Goal: Task Accomplishment & Management: Manage account settings

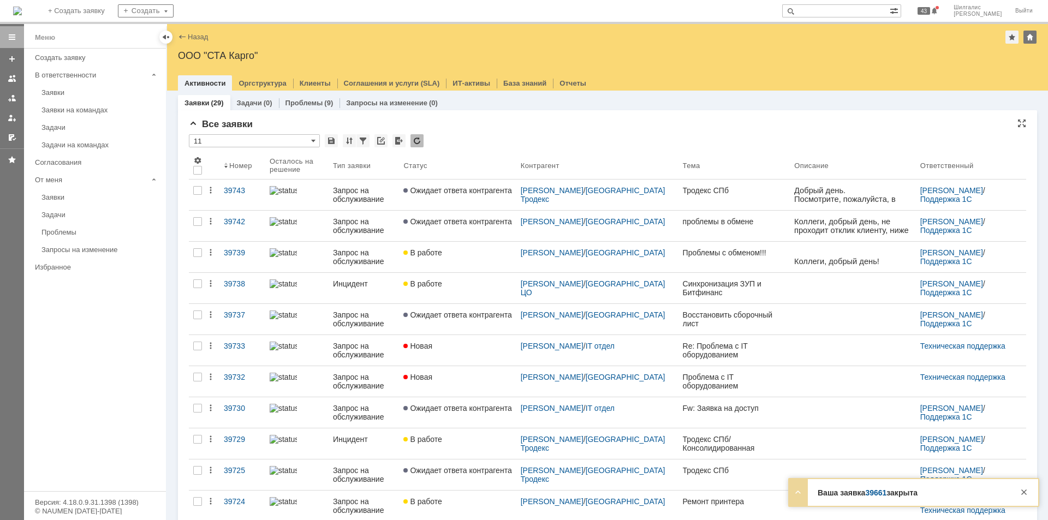
click at [516, 119] on div "Все заявки" at bounding box center [607, 124] width 837 height 11
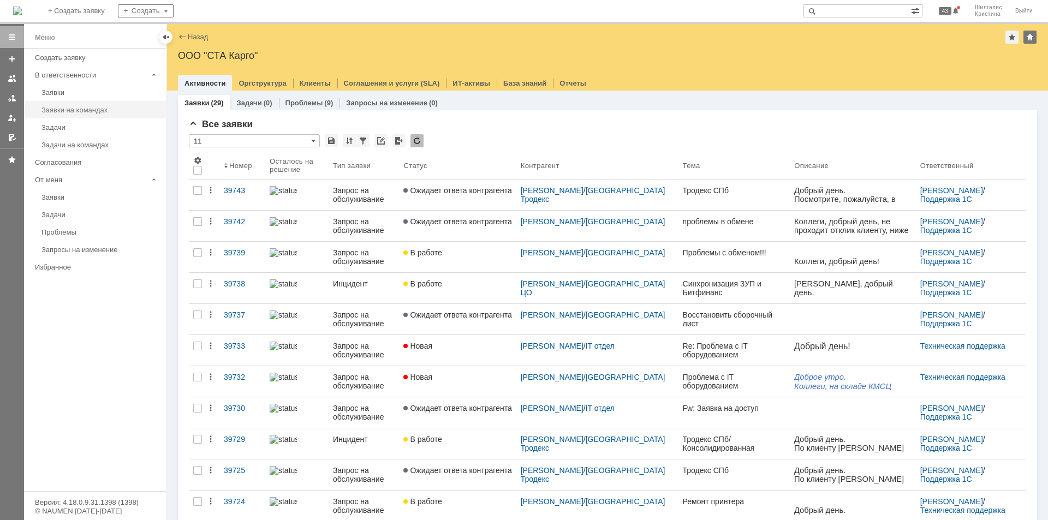
click at [106, 104] on link "Заявки на командах" at bounding box center [100, 109] width 127 height 17
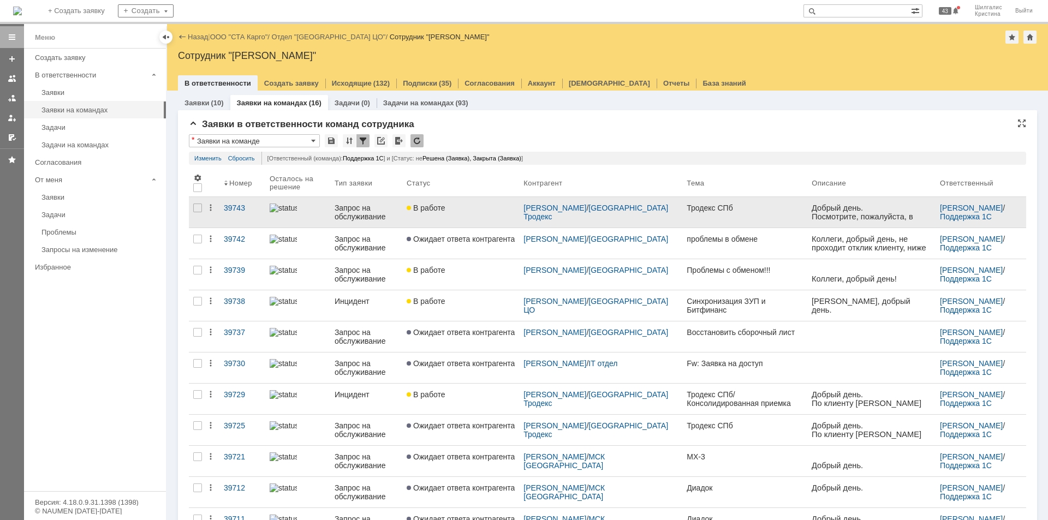
click at [472, 210] on div "В работе" at bounding box center [461, 208] width 108 height 9
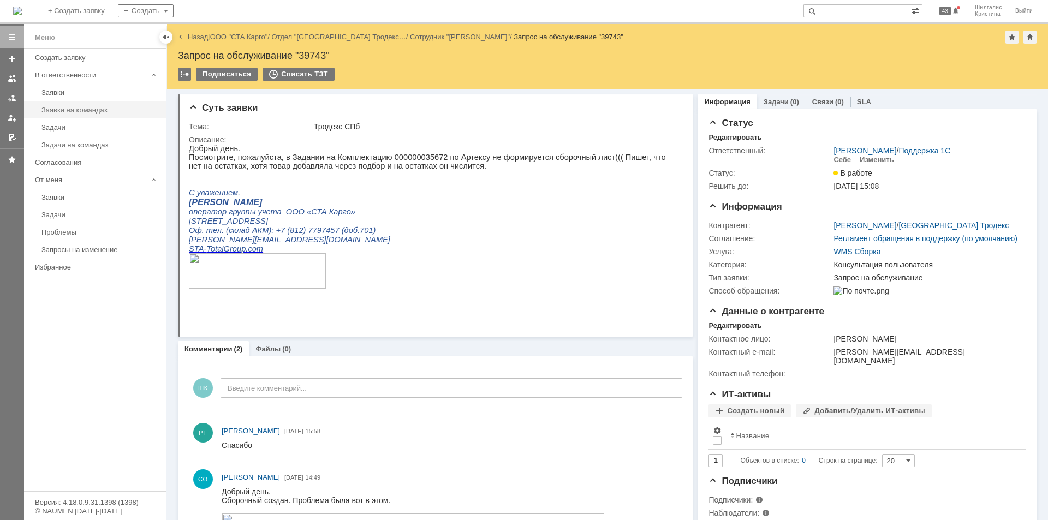
click at [92, 109] on div "Заявки на командах" at bounding box center [100, 110] width 118 height 8
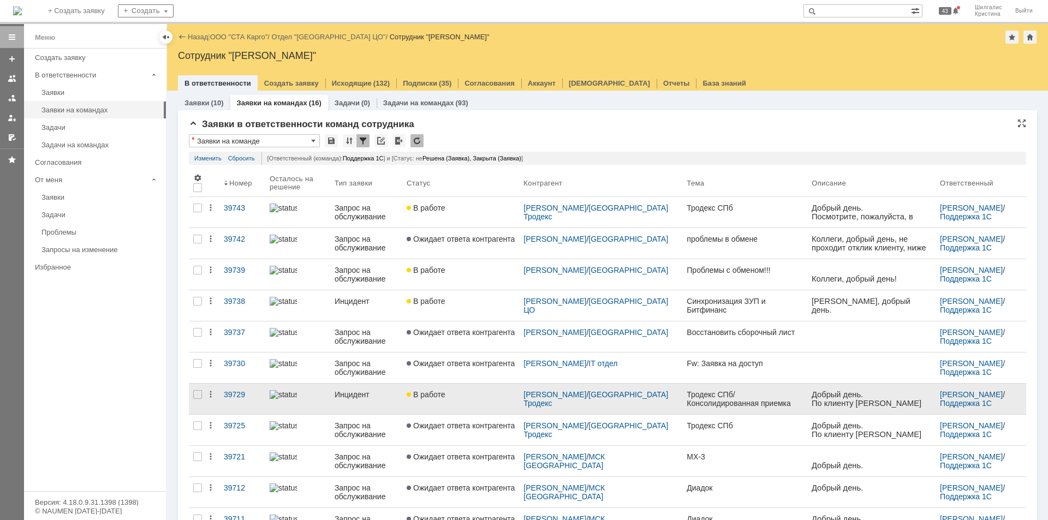
click at [460, 394] on div "В работе" at bounding box center [461, 394] width 108 height 9
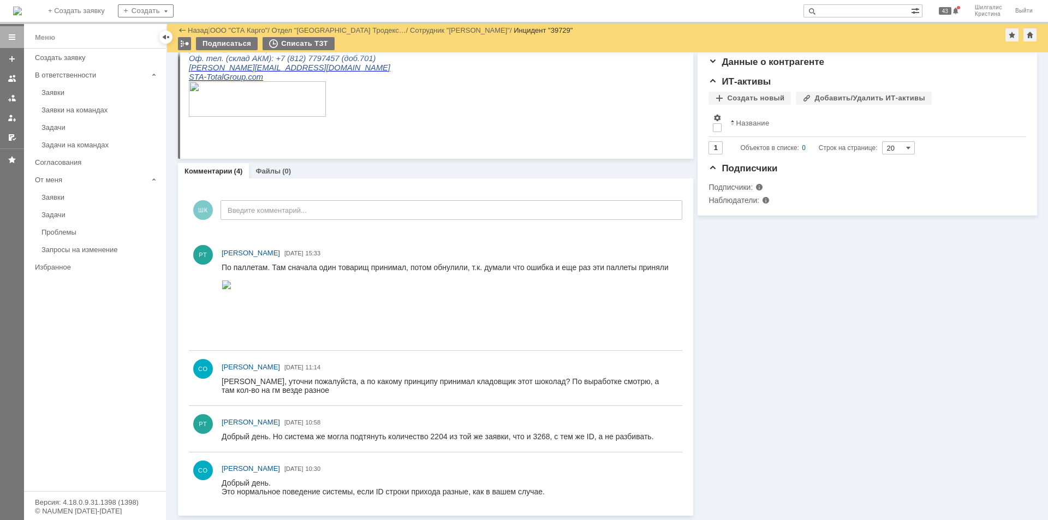
click at [231, 289] on img at bounding box center [227, 284] width 10 height 9
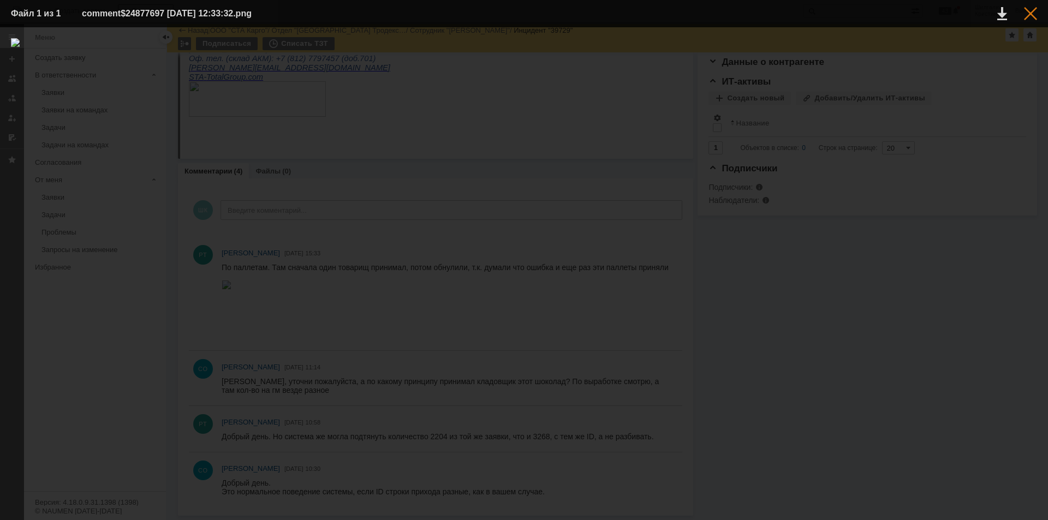
click at [1026, 16] on div at bounding box center [1030, 13] width 13 height 13
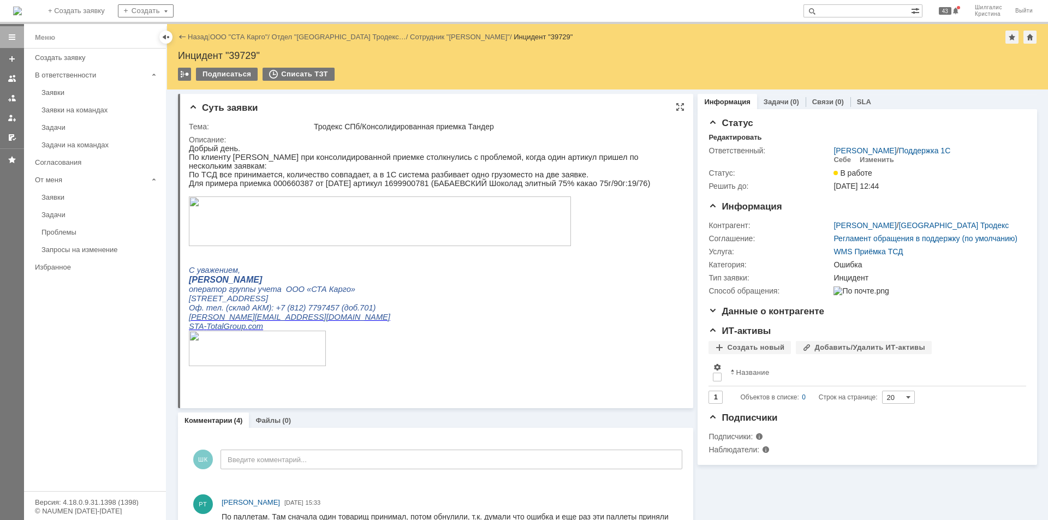
click at [415, 225] on img at bounding box center [380, 221] width 382 height 50
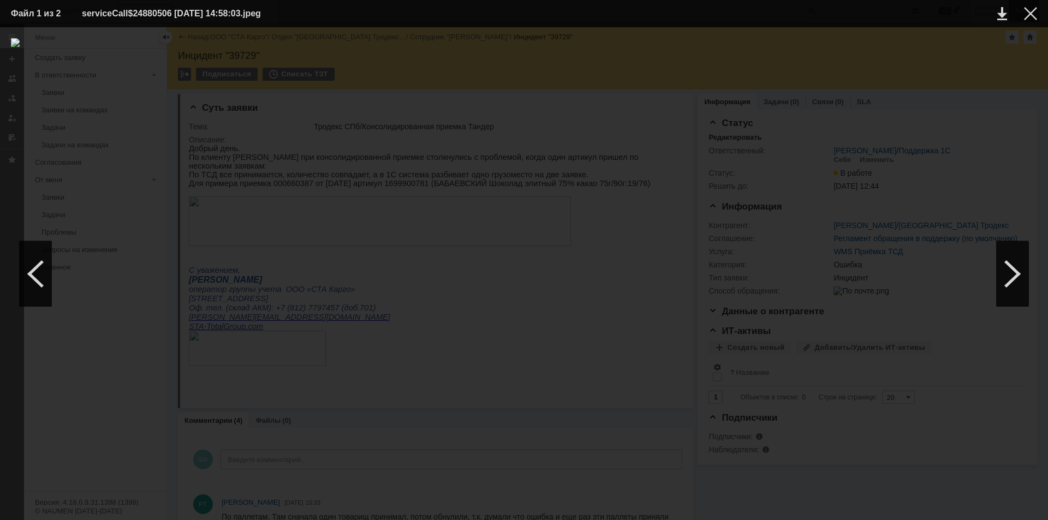
click at [1028, 16] on div at bounding box center [1030, 13] width 13 height 13
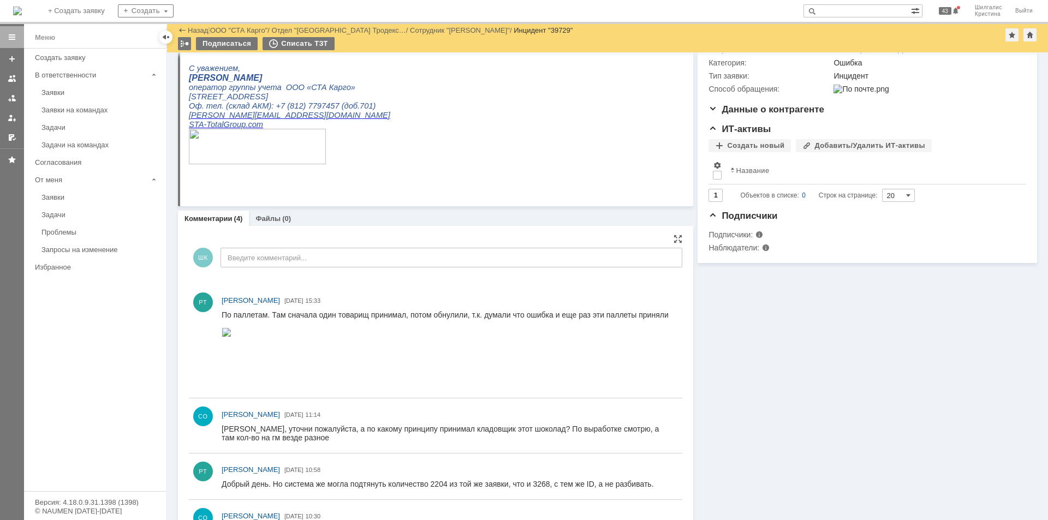
scroll to position [213, 0]
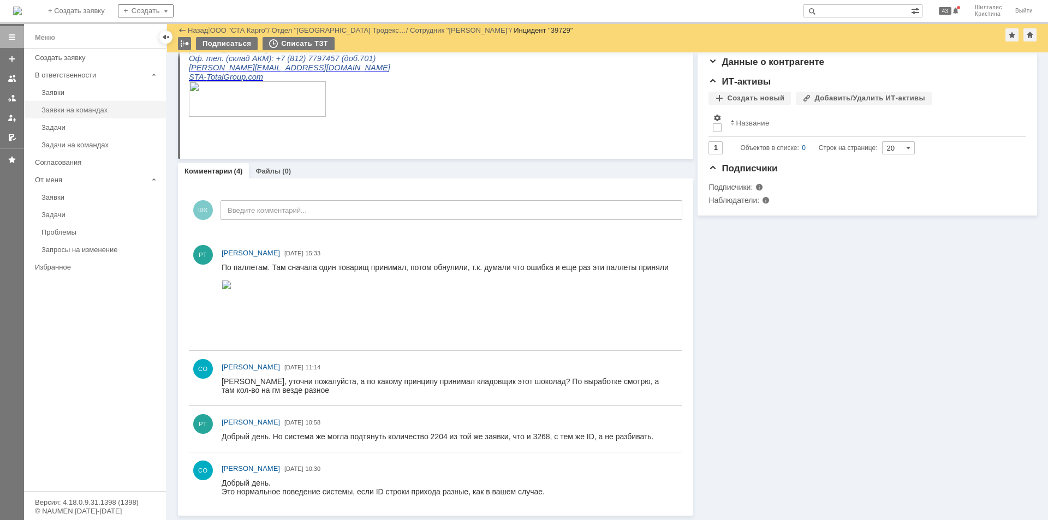
click at [65, 109] on div "Заявки на командах" at bounding box center [100, 110] width 118 height 8
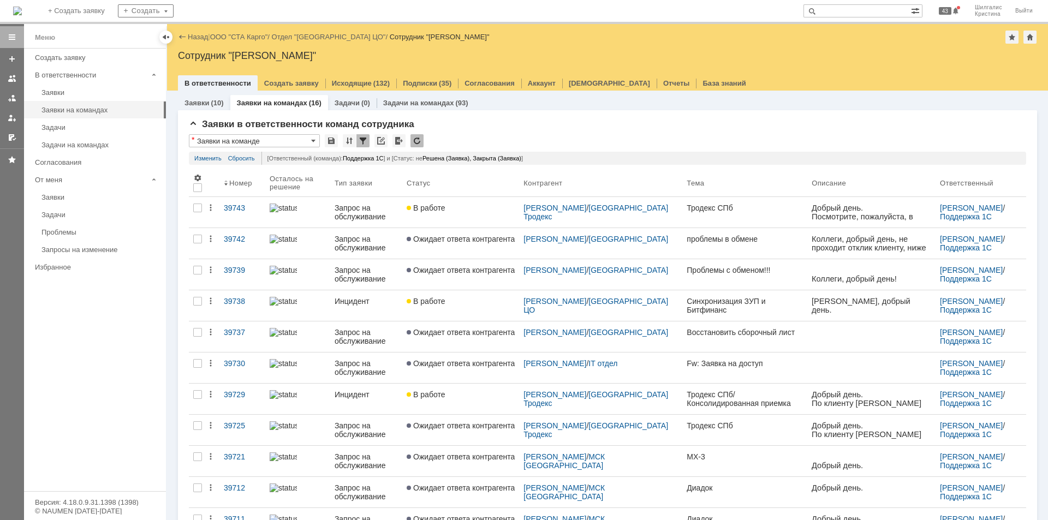
click at [254, 37] on link "ООО "СТА Карго"" at bounding box center [239, 37] width 58 height 8
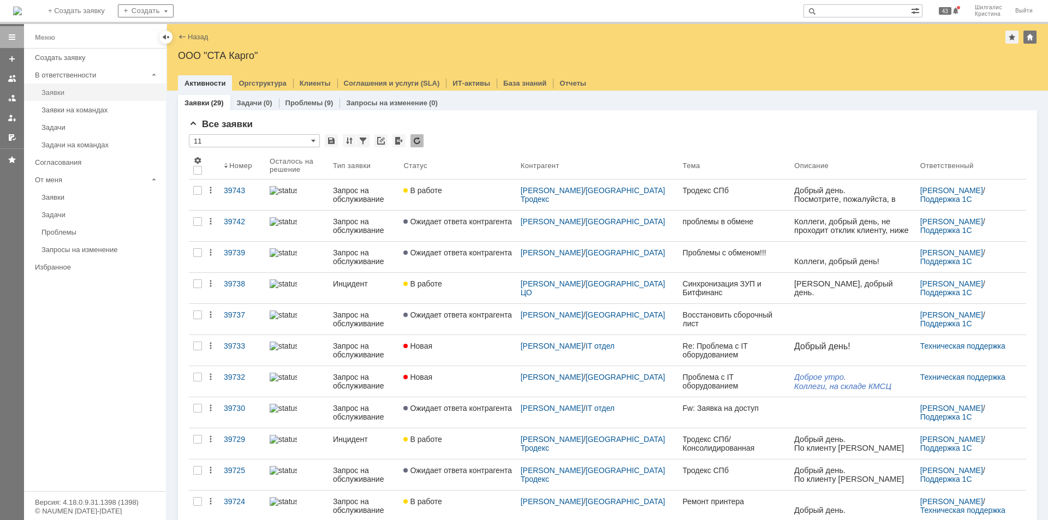
click at [56, 99] on link "Заявки" at bounding box center [100, 92] width 127 height 17
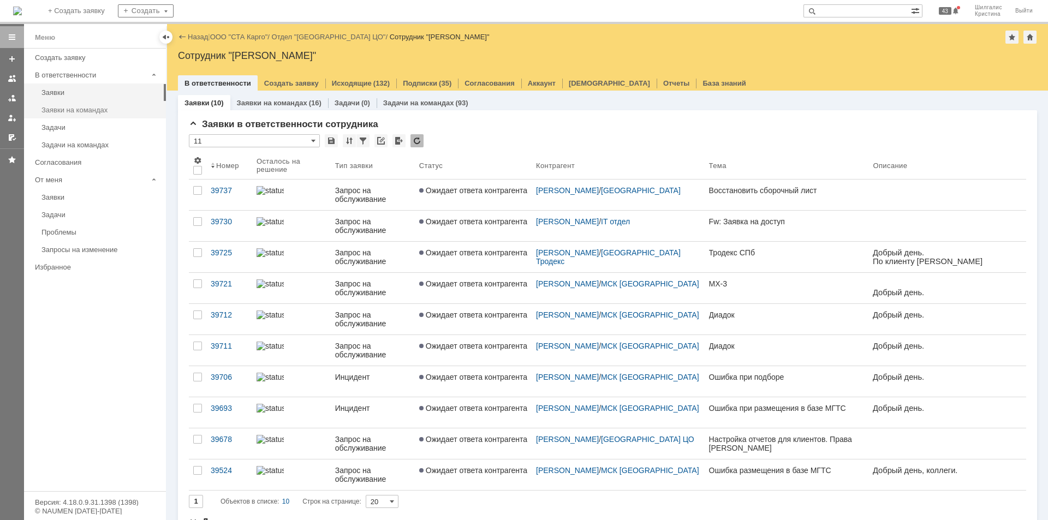
click at [111, 107] on div "Заявки на командах" at bounding box center [100, 110] width 118 height 8
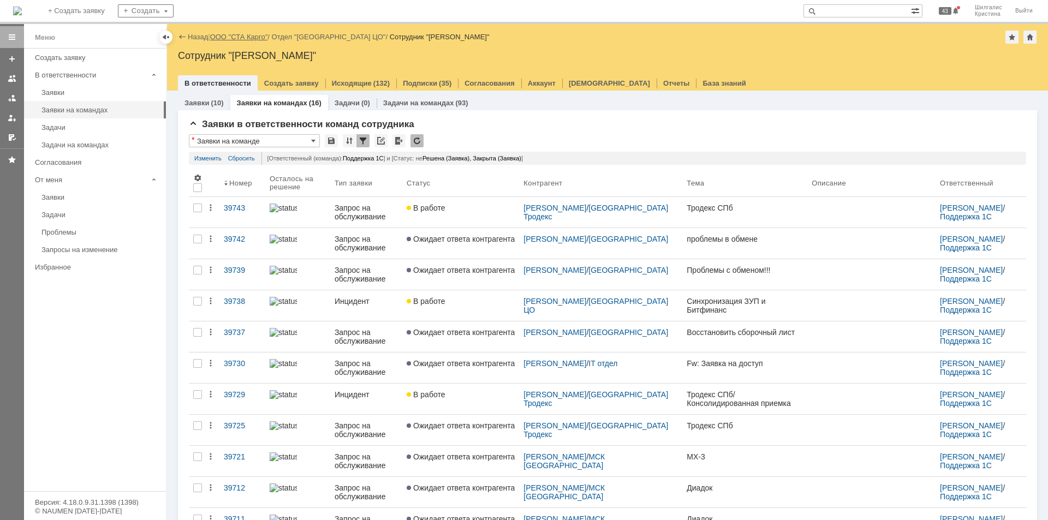
click at [256, 35] on link "ООО "СТА Карго"" at bounding box center [239, 37] width 58 height 8
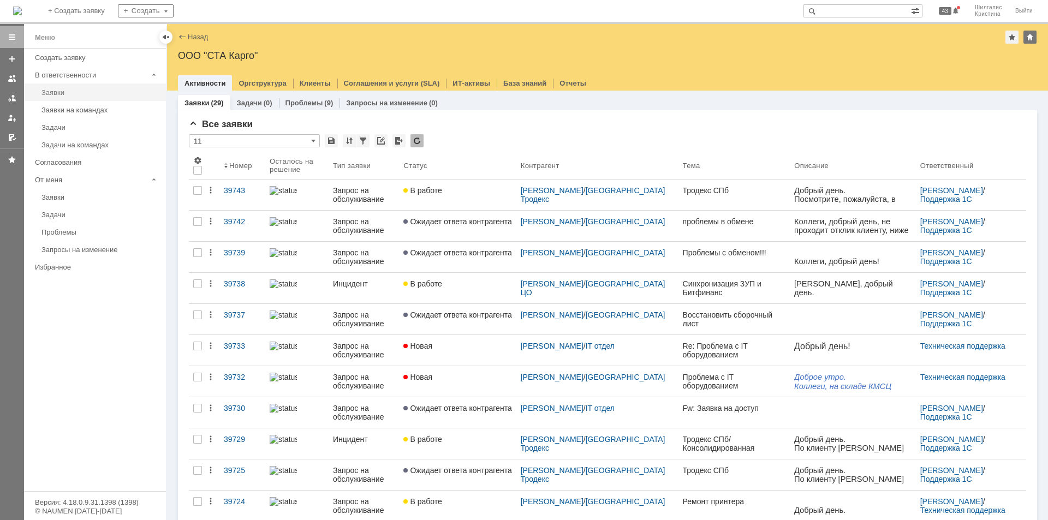
click at [76, 94] on div "Заявки" at bounding box center [100, 92] width 118 height 8
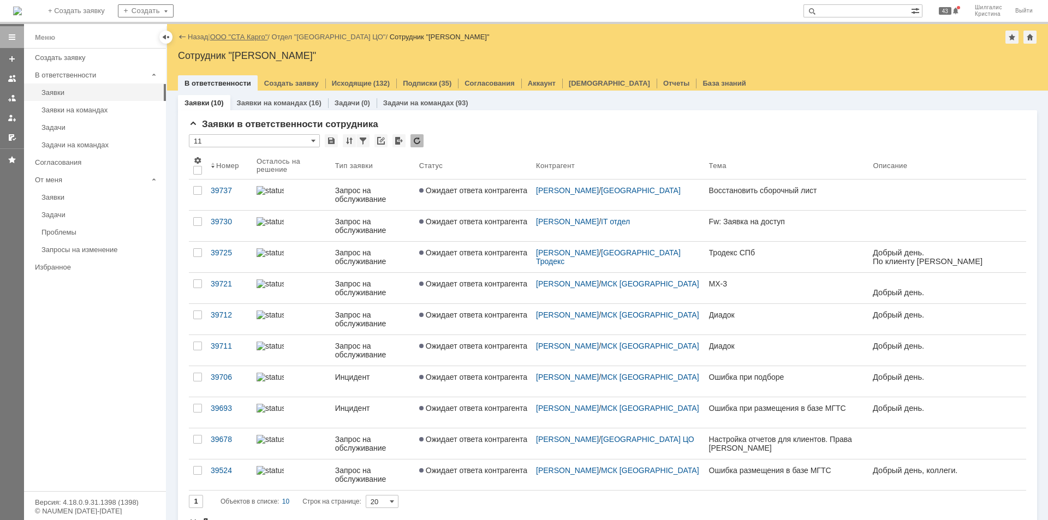
click at [250, 35] on link "ООО "СТА Карго"" at bounding box center [239, 37] width 58 height 8
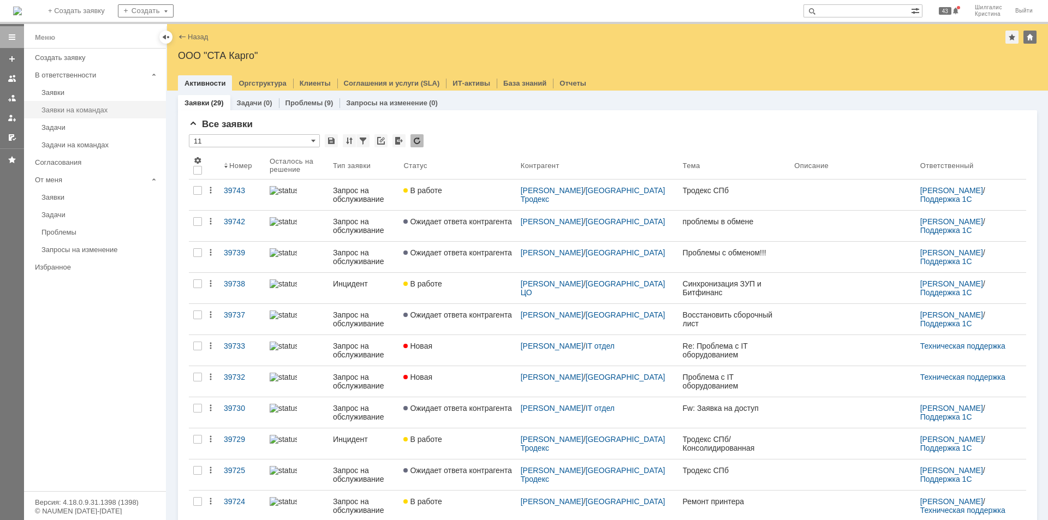
click at [101, 109] on div "Заявки на командах" at bounding box center [100, 110] width 118 height 8
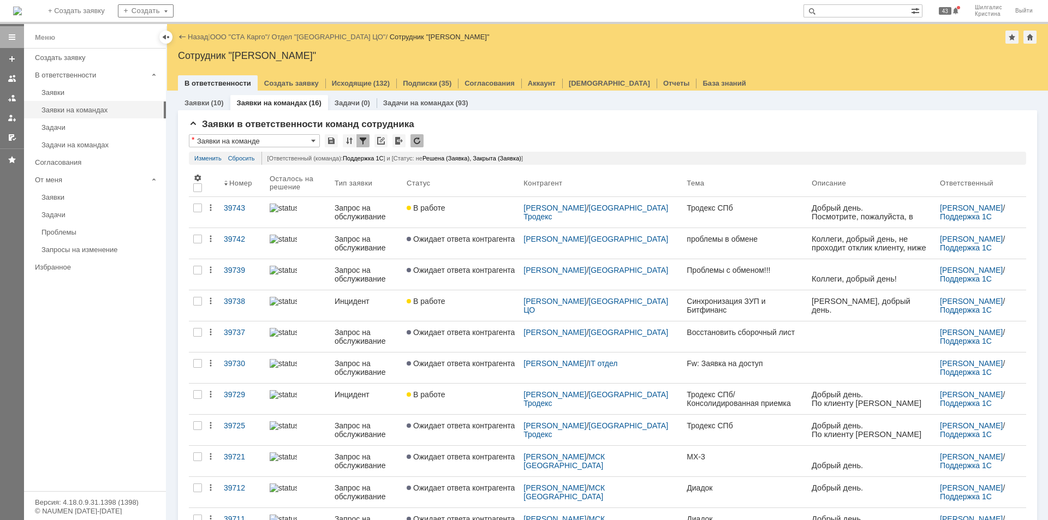
click at [480, 211] on div "В работе" at bounding box center [461, 208] width 108 height 9
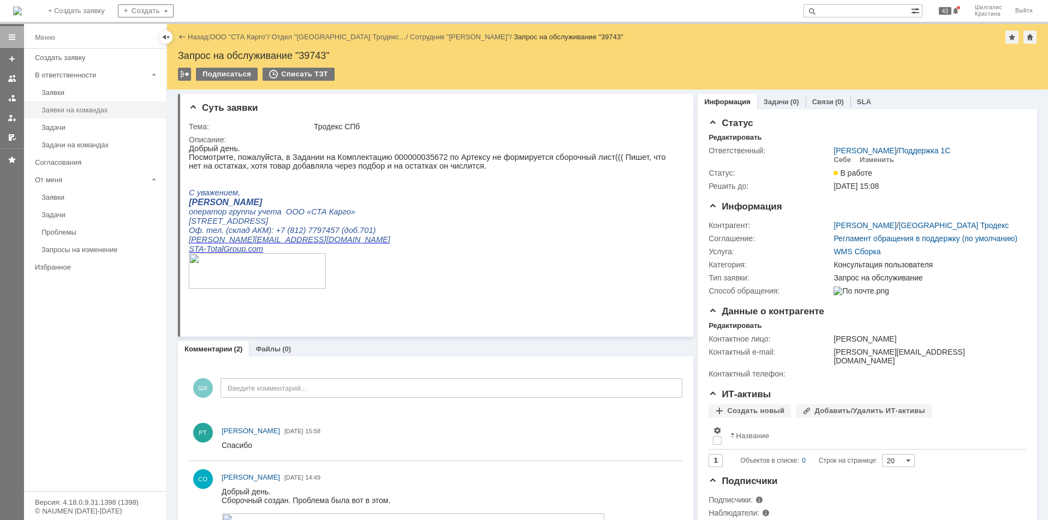
click at [84, 111] on div "Заявки на командах" at bounding box center [100, 110] width 118 height 8
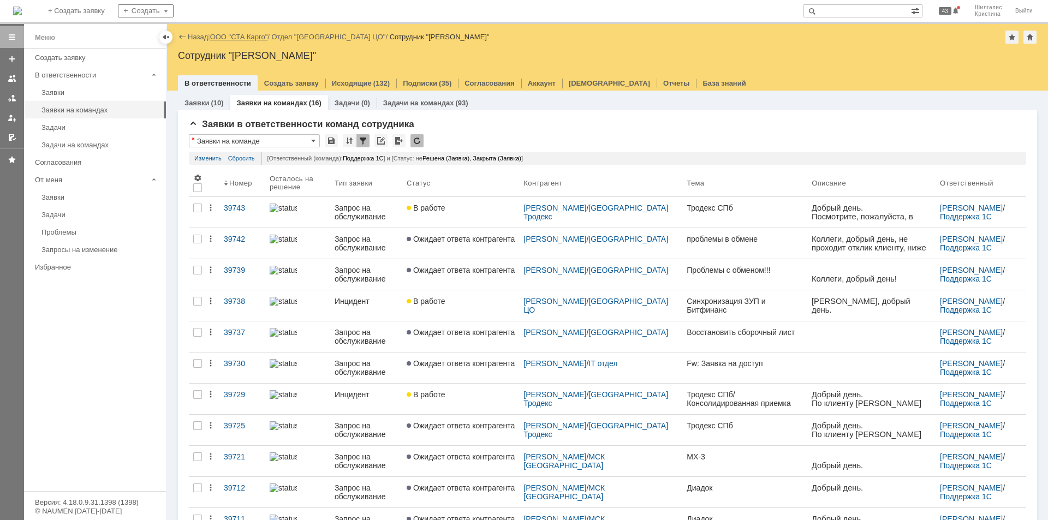
click at [234, 35] on link "ООО "СТА Карго"" at bounding box center [239, 37] width 58 height 8
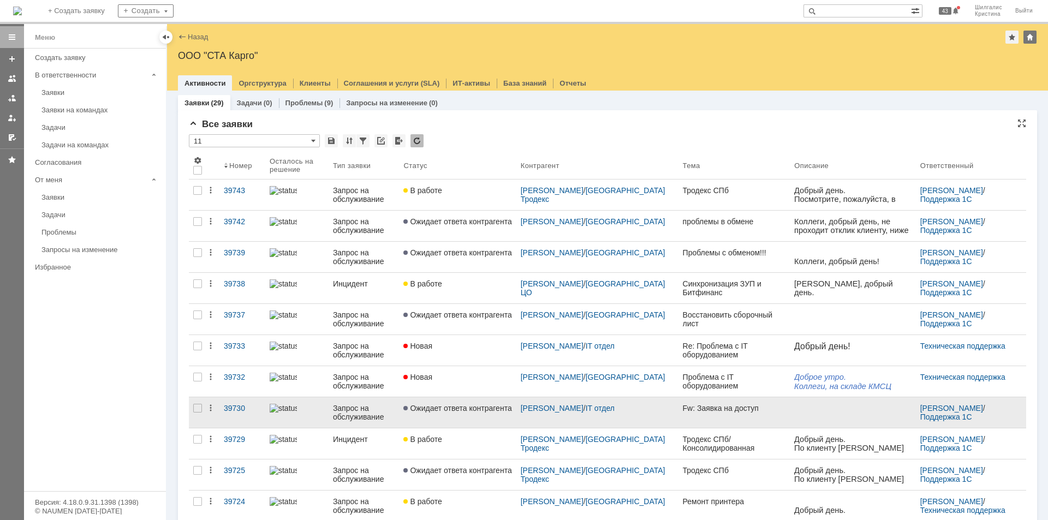
click at [458, 414] on link "Ожидает ответа контрагента" at bounding box center [457, 412] width 117 height 31
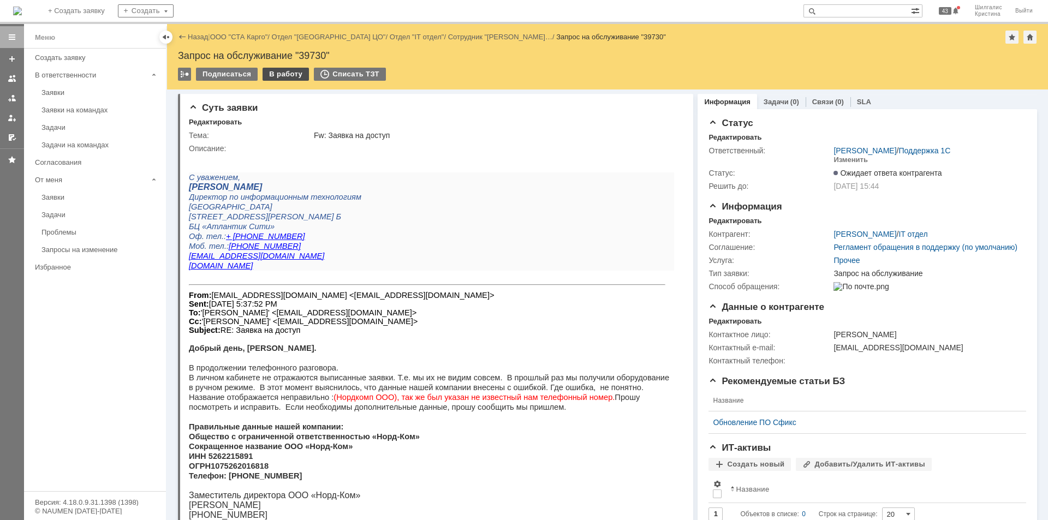
click at [276, 73] on div "В работу" at bounding box center [285, 74] width 46 height 13
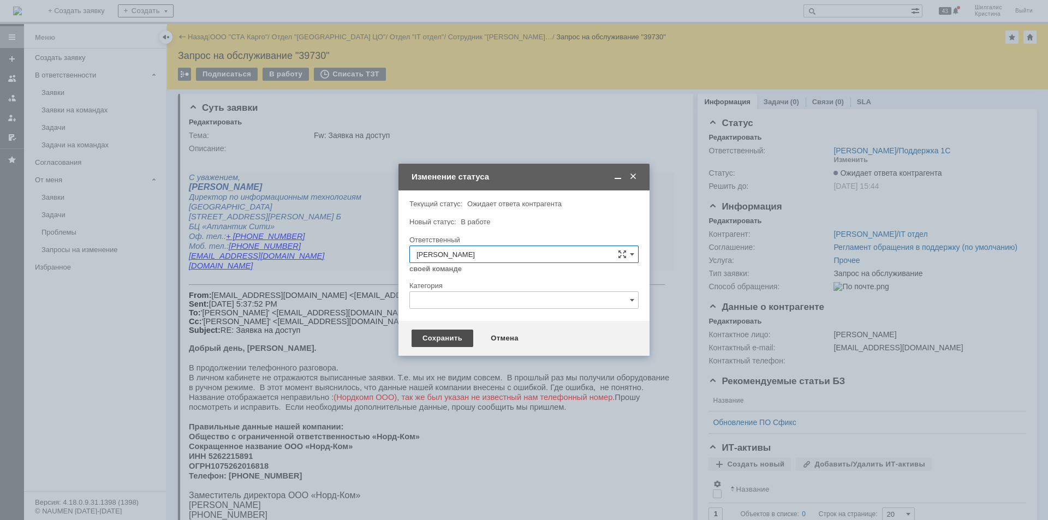
click at [431, 339] on div "Сохранить" at bounding box center [442, 338] width 62 height 17
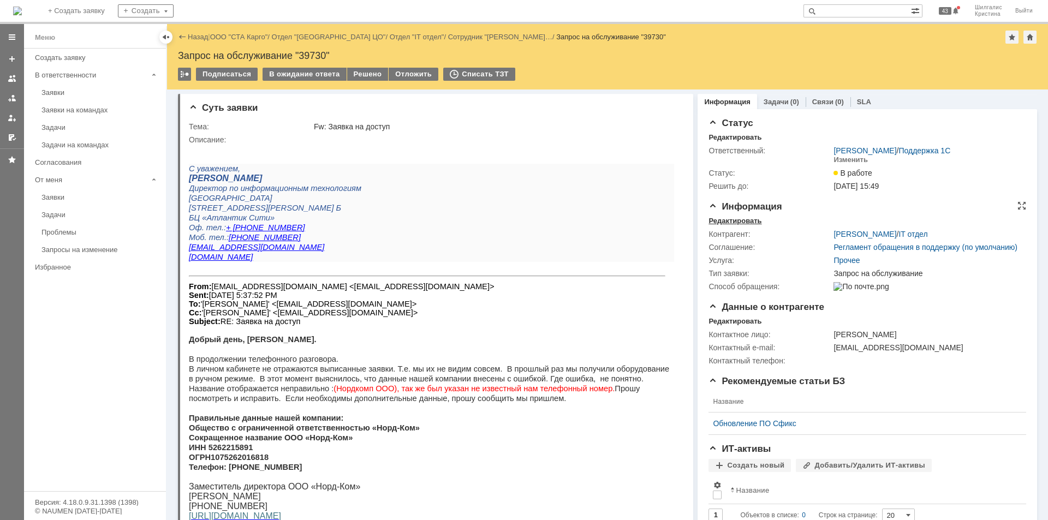
click at [730, 219] on div "Редактировать" at bounding box center [734, 221] width 53 height 9
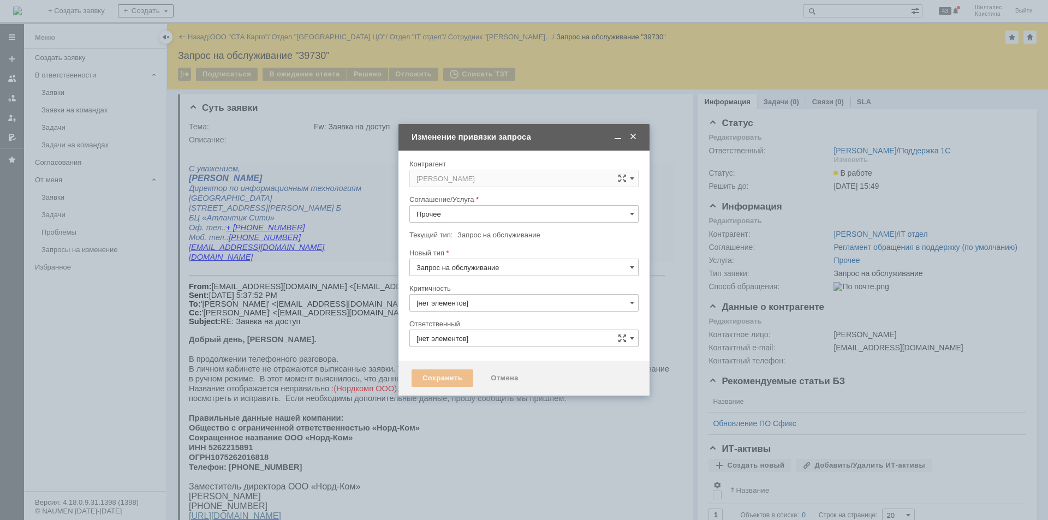
type input "3. Низкая"
type input "[PERSON_NAME]"
type input "[не указано]"
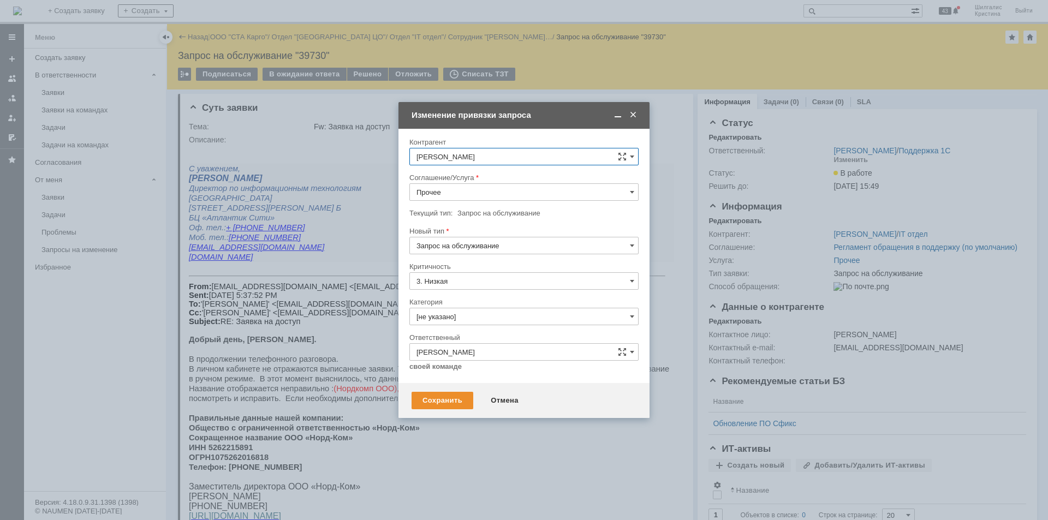
click at [455, 195] on input "Прочее" at bounding box center [523, 191] width 229 height 17
click at [470, 288] on span "WMS Прочее" at bounding box center [523, 288] width 215 height 9
type input "WMS Прочее"
click at [460, 314] on input "[не указано]" at bounding box center [523, 316] width 229 height 17
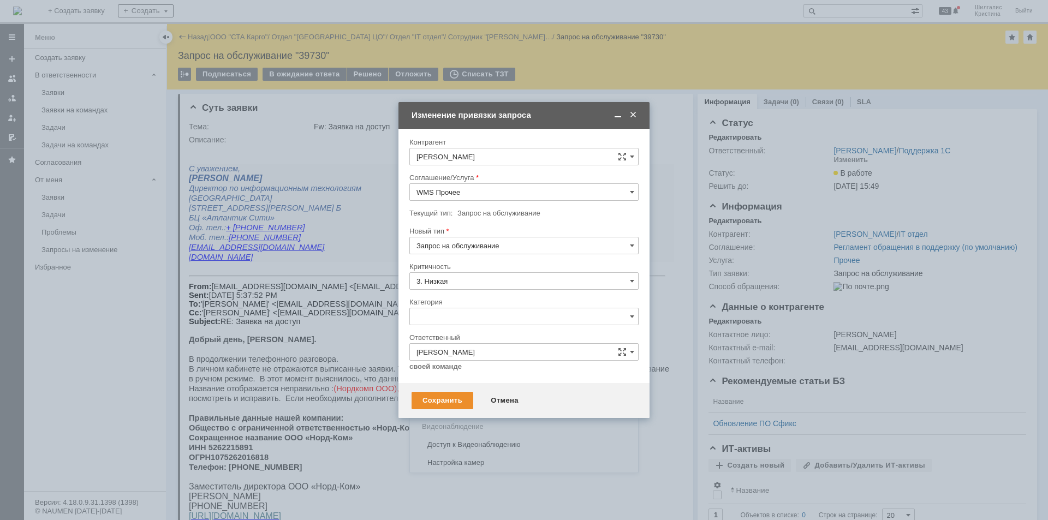
click at [487, 392] on span "Консультация пользователя" at bounding box center [523, 390] width 215 height 9
click at [443, 400] on div "Сохранить" at bounding box center [442, 400] width 62 height 17
type input "Консультация пользователя"
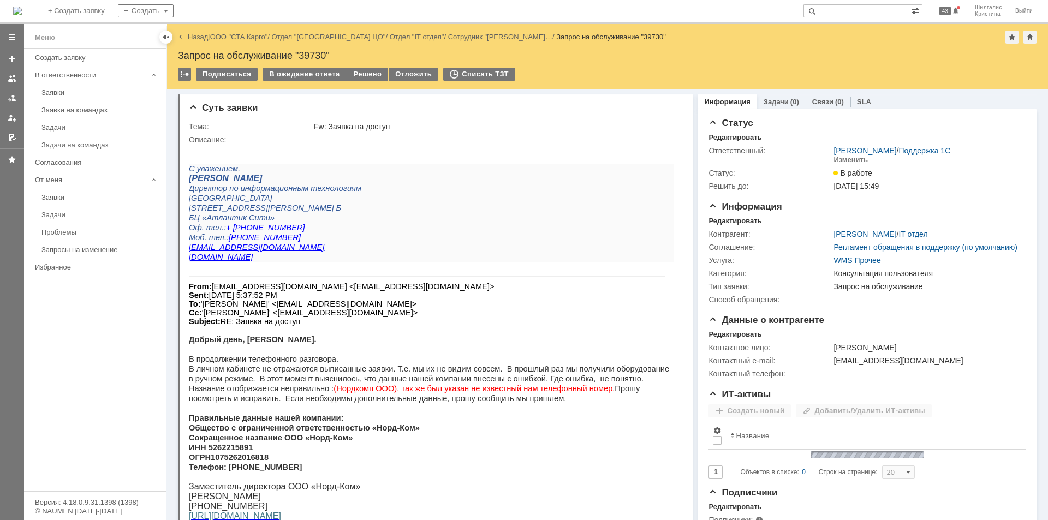
scroll to position [0, 0]
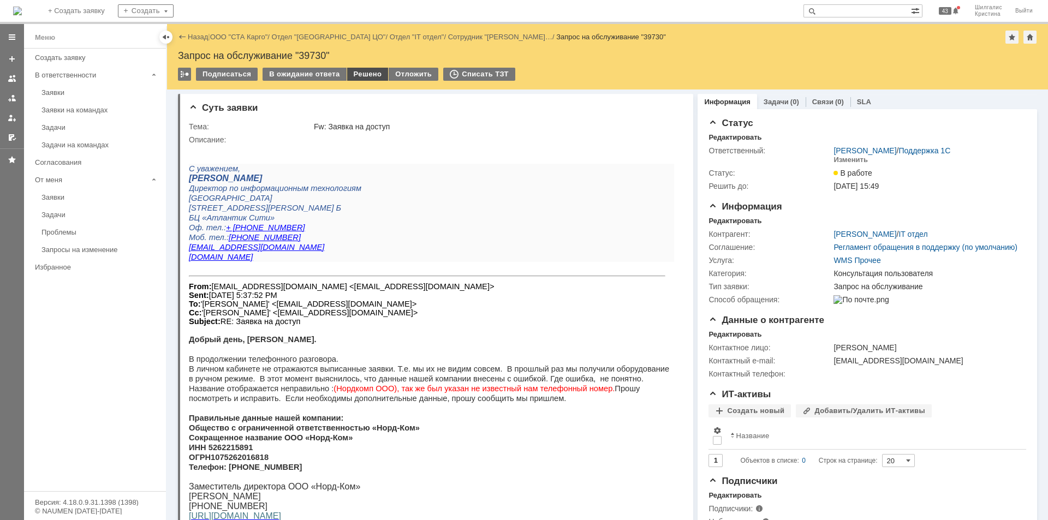
click at [355, 73] on div "Решено" at bounding box center [367, 74] width 41 height 13
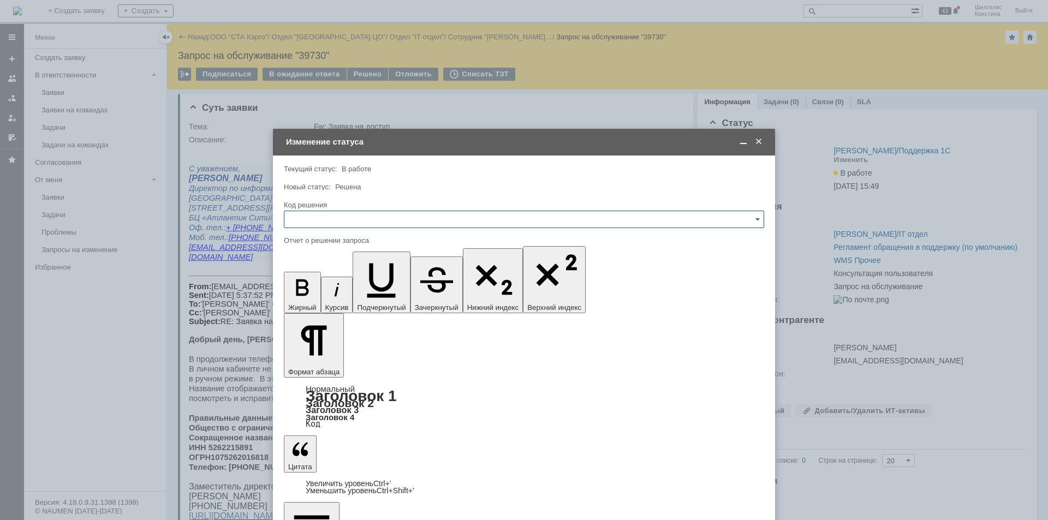
click at [322, 222] on input "text" at bounding box center [524, 219] width 480 height 17
click at [308, 357] on div "Решено" at bounding box center [523, 365] width 479 height 17
type input "Решено"
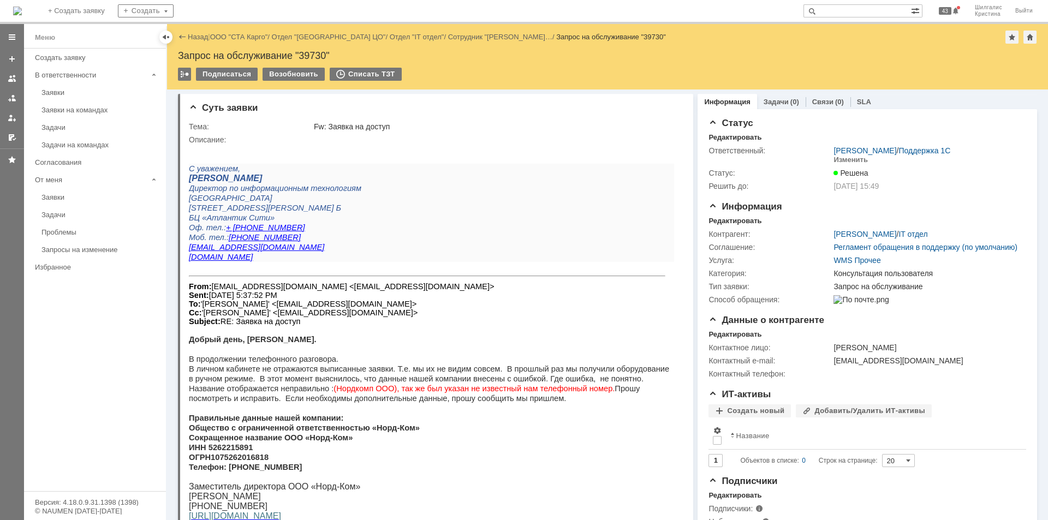
click at [58, 91] on div "Заявки" at bounding box center [100, 92] width 118 height 8
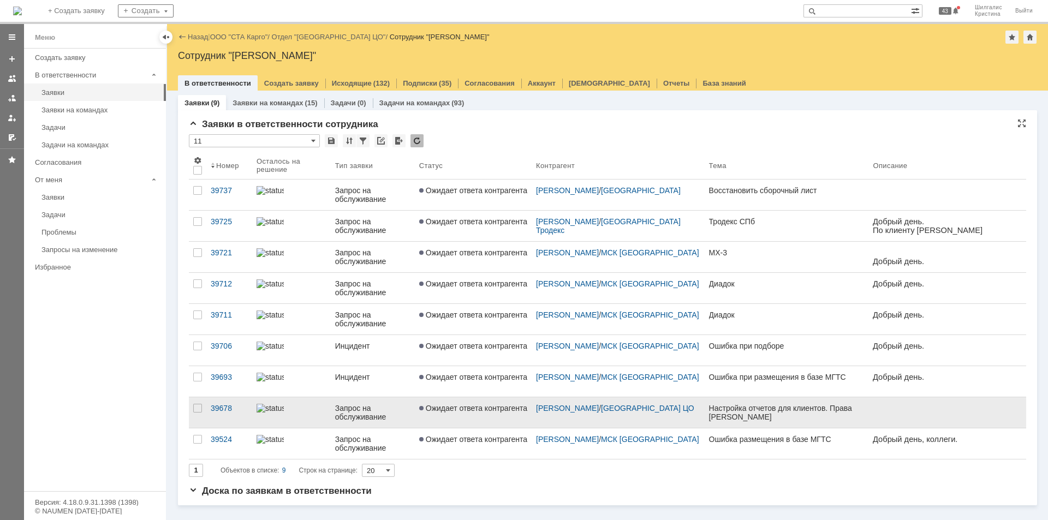
click at [458, 405] on span "Ожидает ответа контрагента" at bounding box center [473, 408] width 108 height 9
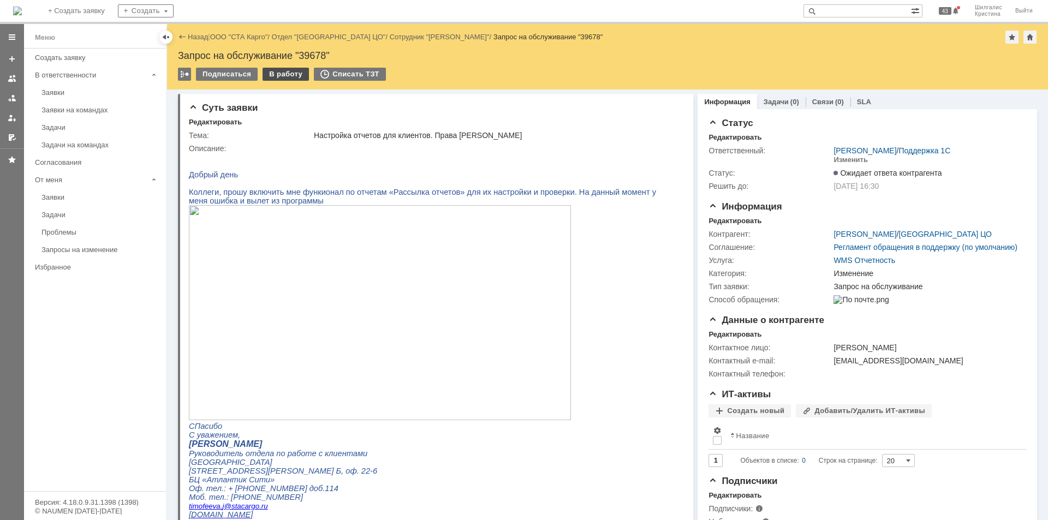
click at [283, 75] on div "В работу" at bounding box center [285, 74] width 46 height 13
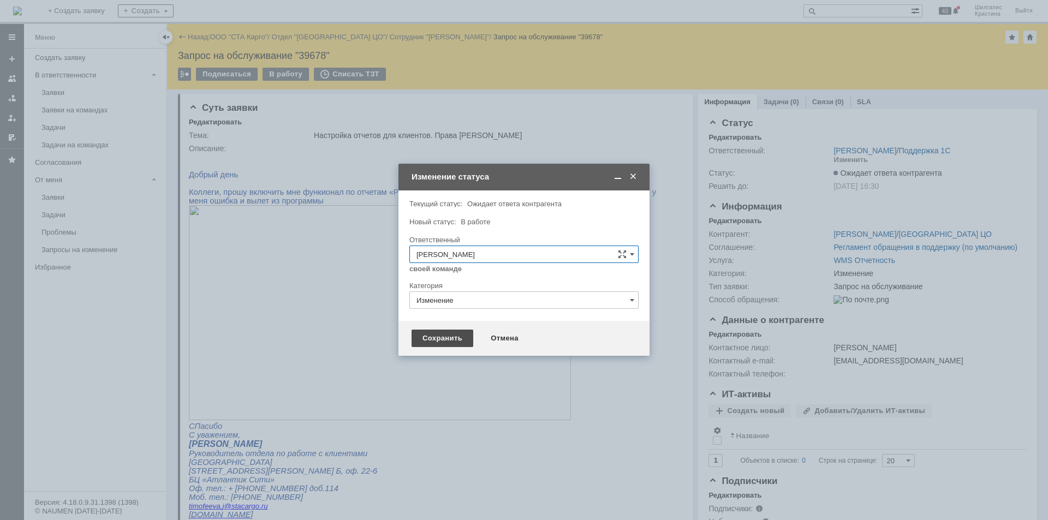
click at [446, 339] on div "Сохранить" at bounding box center [442, 338] width 62 height 17
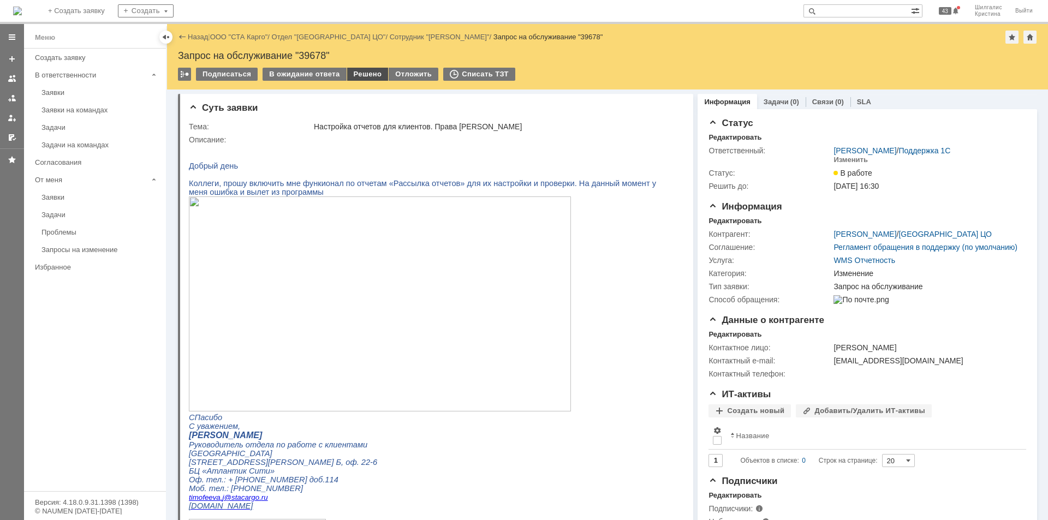
click at [373, 74] on div "Решено" at bounding box center [367, 74] width 41 height 13
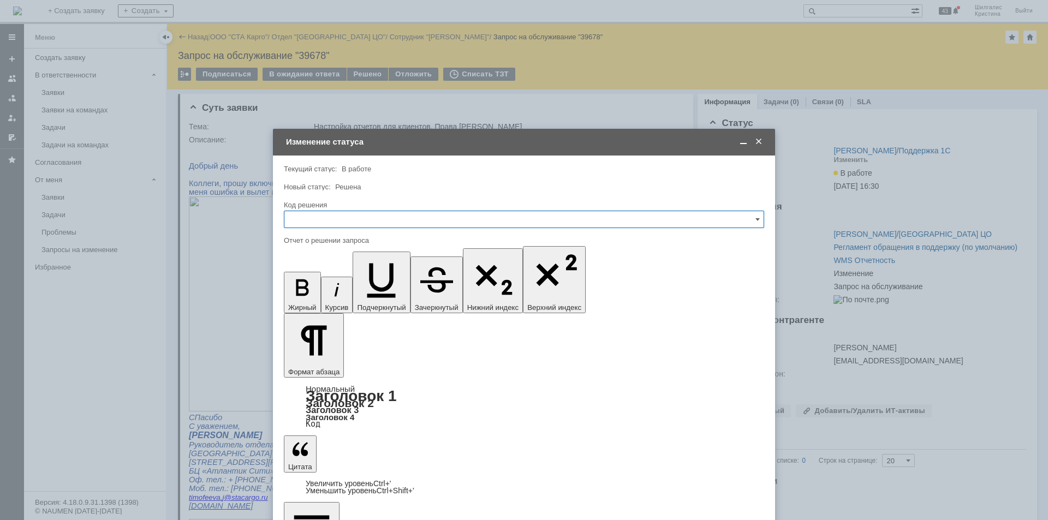
click at [362, 223] on input "text" at bounding box center [524, 219] width 480 height 17
click at [336, 363] on span "Решено" at bounding box center [524, 365] width 466 height 9
type input "Решено"
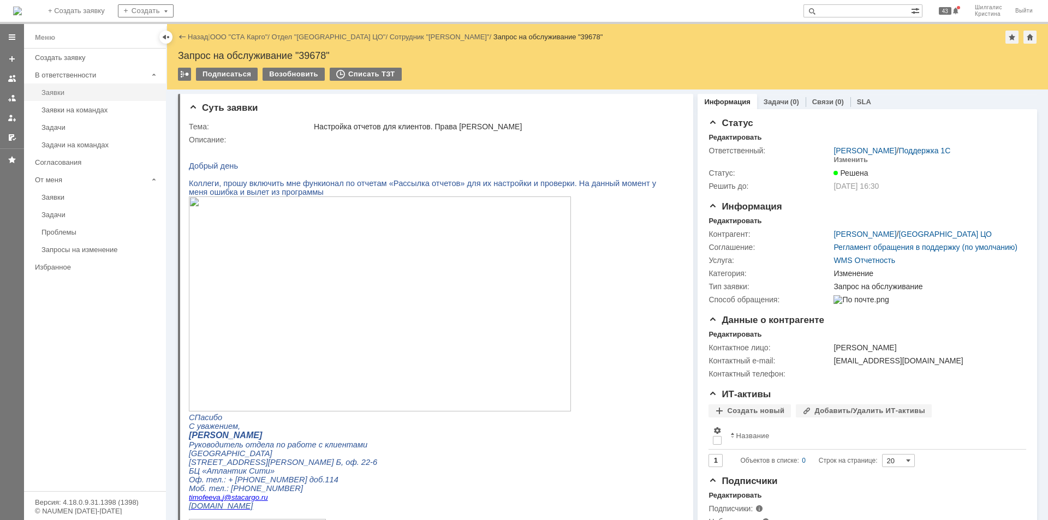
click at [83, 94] on div "Заявки" at bounding box center [100, 92] width 118 height 8
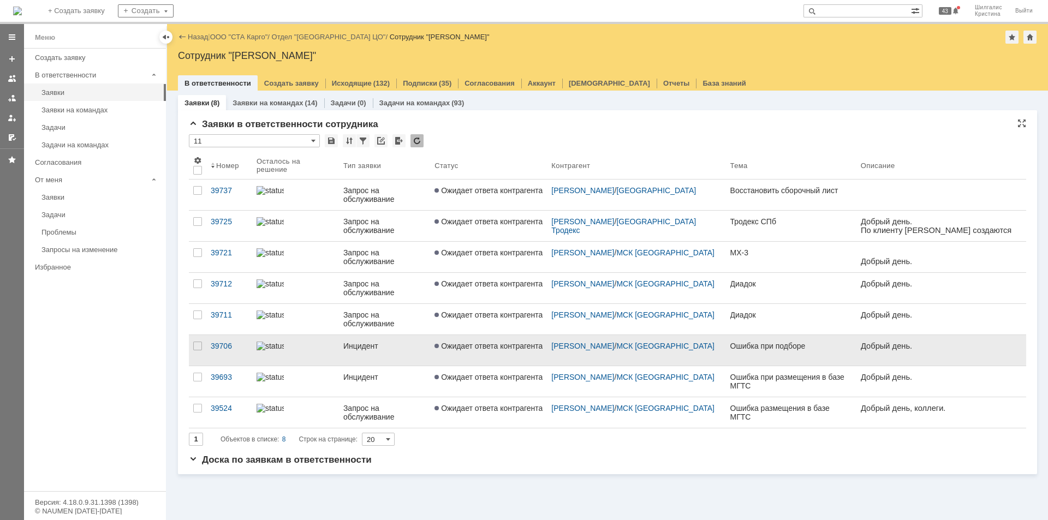
click at [466, 348] on span "Ожидает ответа контрагента" at bounding box center [488, 346] width 108 height 9
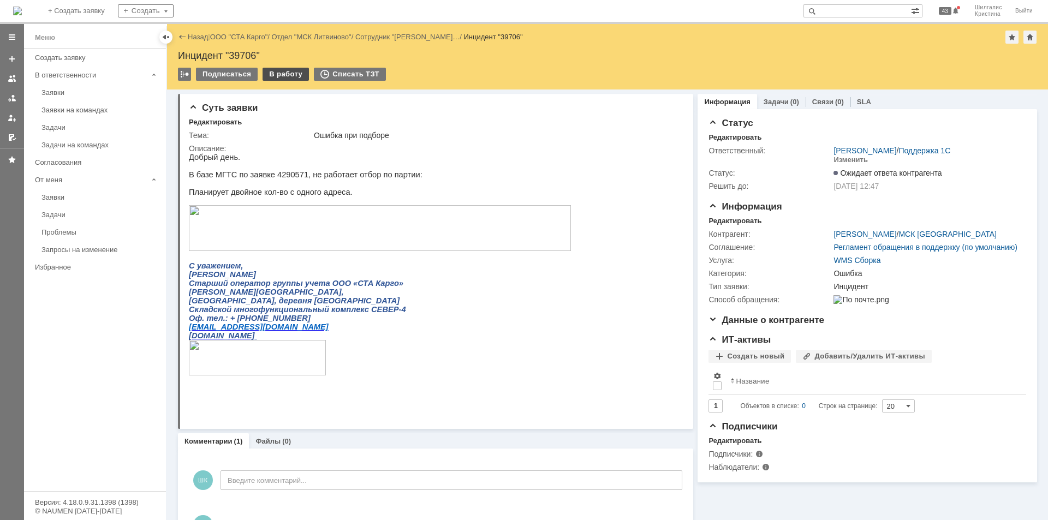
click at [280, 74] on div "В работу" at bounding box center [285, 74] width 46 height 13
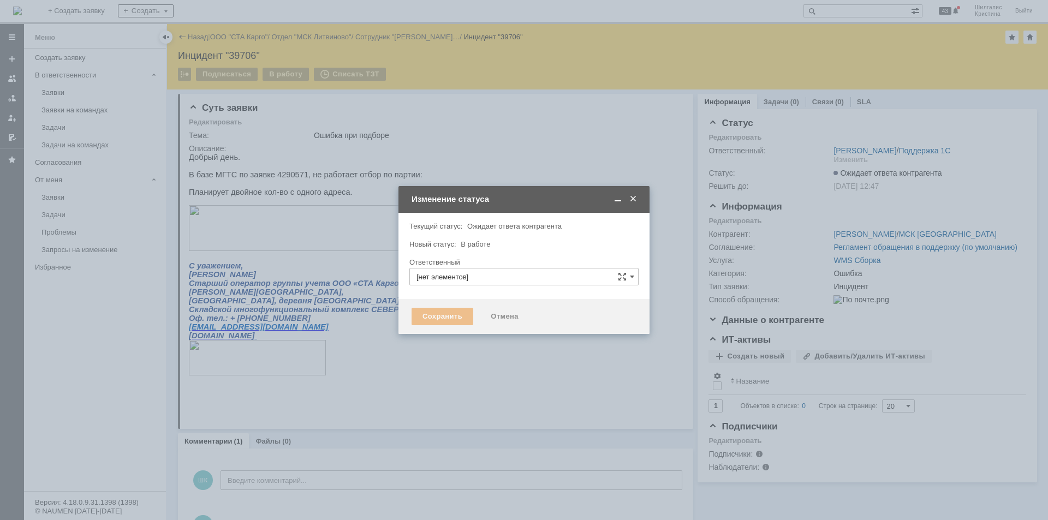
type input "[PERSON_NAME]"
type input "Ошибка"
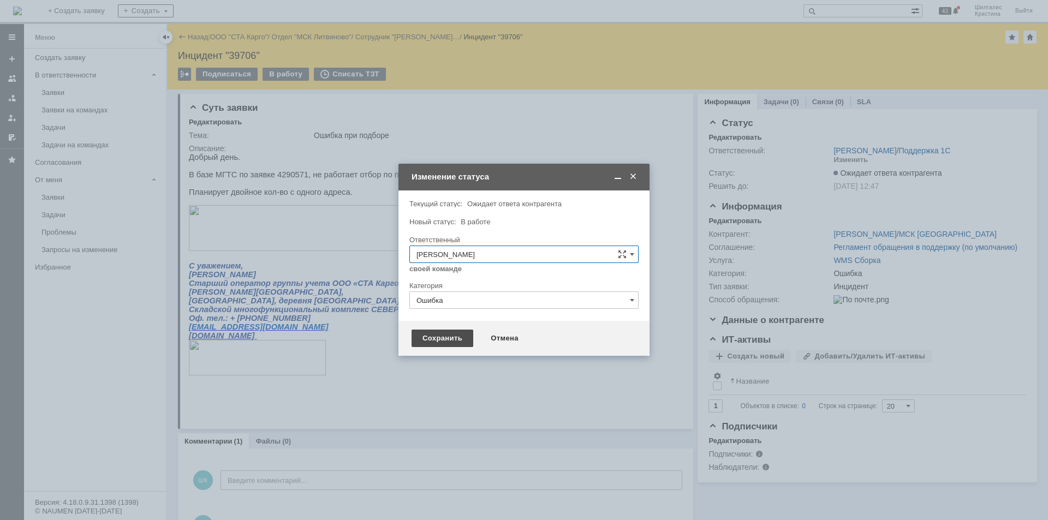
click at [434, 338] on div "Сохранить" at bounding box center [442, 338] width 62 height 17
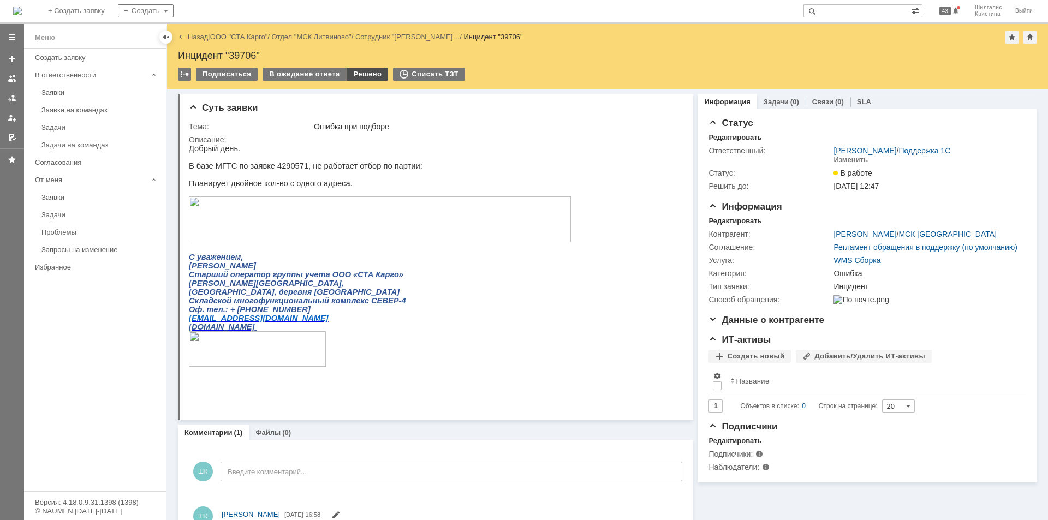
click at [354, 75] on div "Решено" at bounding box center [367, 74] width 41 height 13
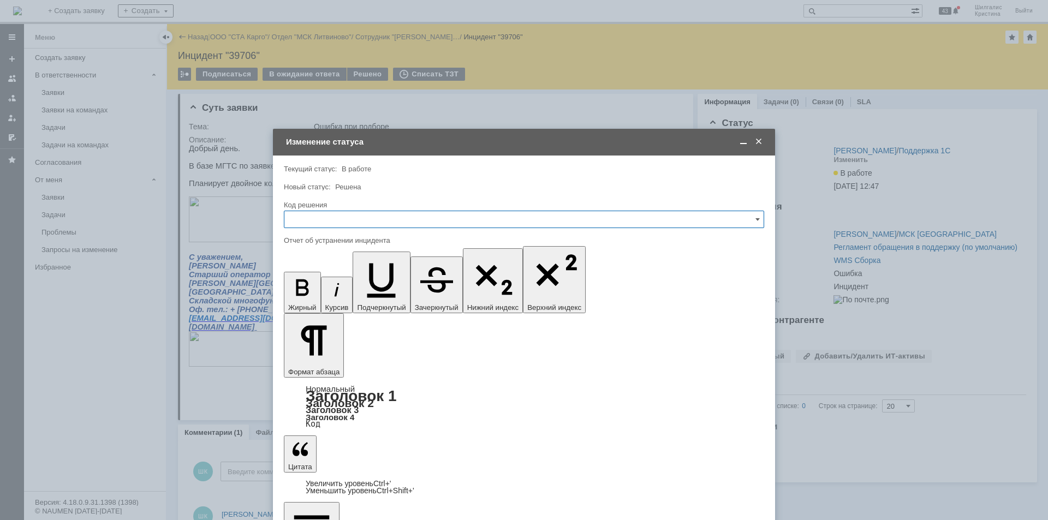
click at [388, 224] on input "text" at bounding box center [524, 219] width 480 height 17
click at [315, 356] on div "[не указано] Bitrix24 Поставлено в разработку JIRA Не воспроизводится Отклонено…" at bounding box center [523, 329] width 479 height 198
click at [324, 356] on div "Повторный" at bounding box center [523, 347] width 479 height 17
click at [325, 206] on div "Код решения" at bounding box center [523, 204] width 478 height 7
click at [330, 215] on input "Повторный" at bounding box center [524, 219] width 480 height 17
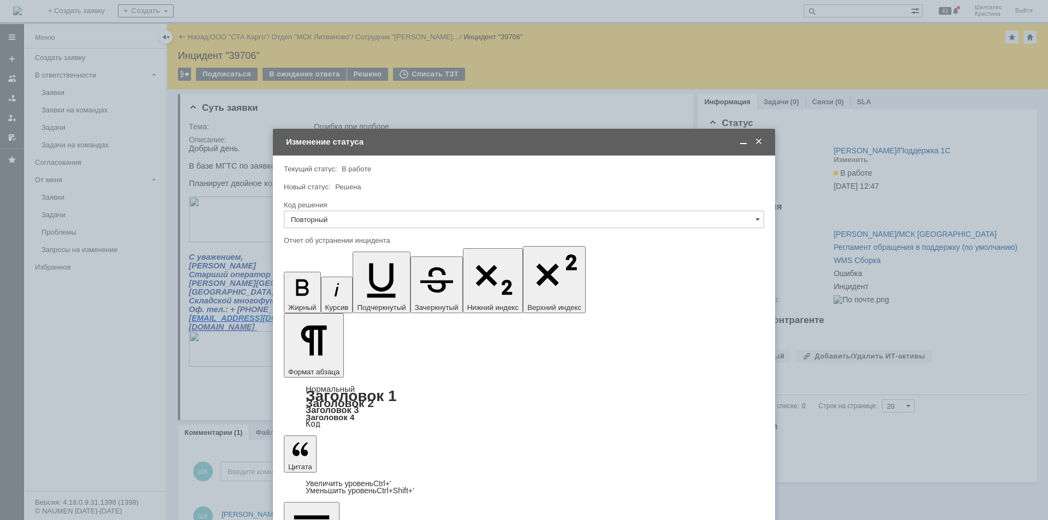
drag, startPoint x: 318, startPoint y: 361, endPoint x: 321, endPoint y: 351, distance: 9.7
click at [318, 361] on div "Решено" at bounding box center [523, 365] width 479 height 17
type input "Решено"
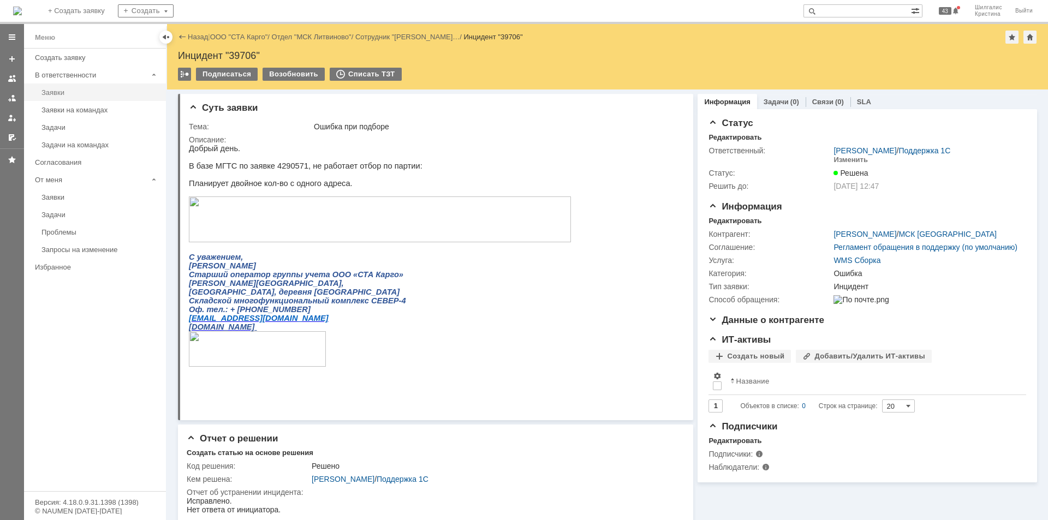
click at [71, 87] on link "Заявки" at bounding box center [100, 92] width 127 height 17
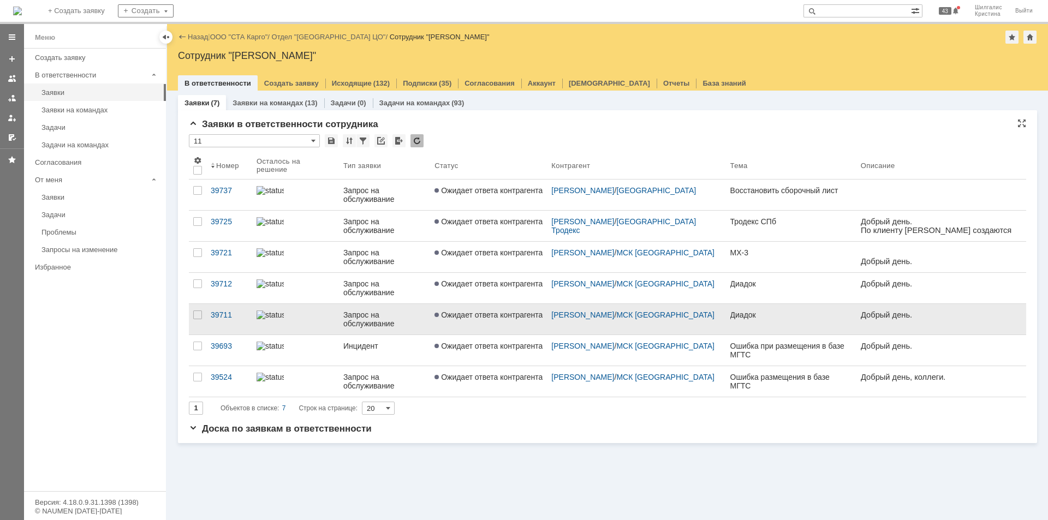
click at [466, 312] on span "Ожидает ответа контрагента" at bounding box center [488, 314] width 108 height 9
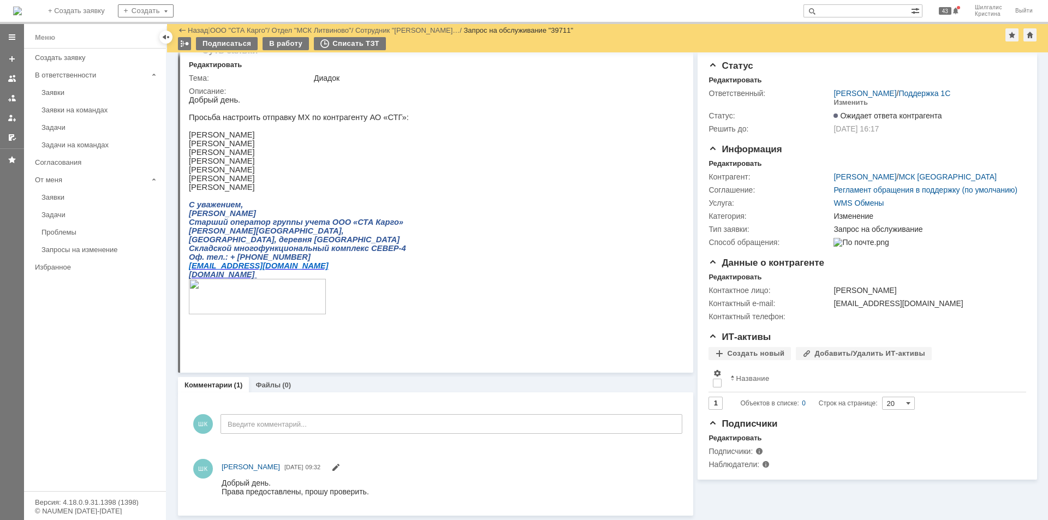
click at [73, 84] on link "Заявки" at bounding box center [100, 92] width 127 height 17
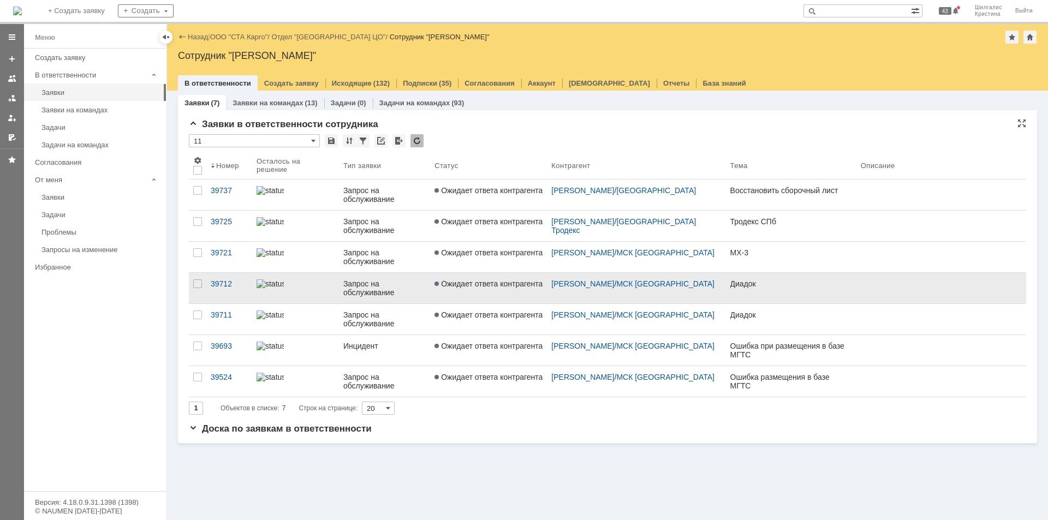
click at [485, 283] on span "Ожидает ответа контрагента" at bounding box center [488, 283] width 108 height 9
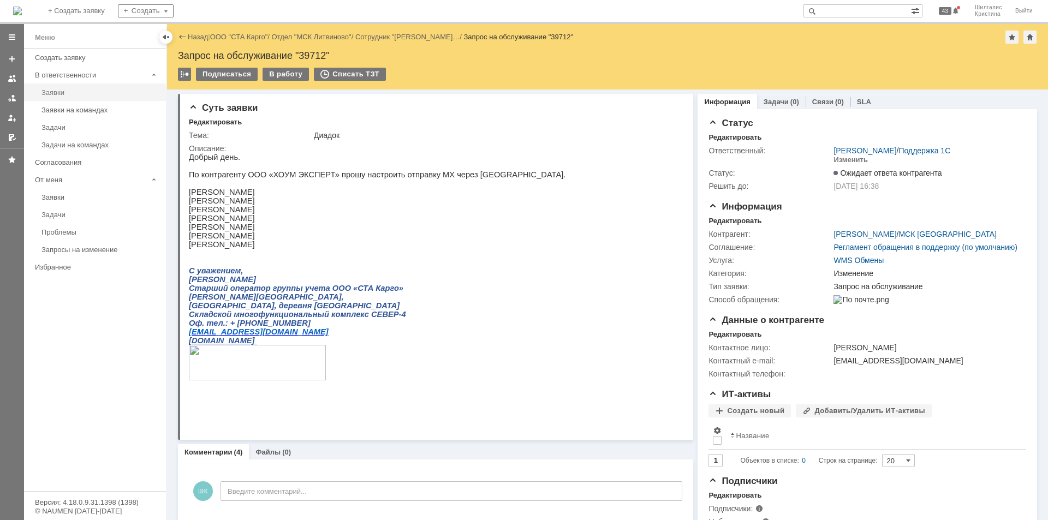
click at [79, 95] on div "Заявки" at bounding box center [100, 92] width 118 height 8
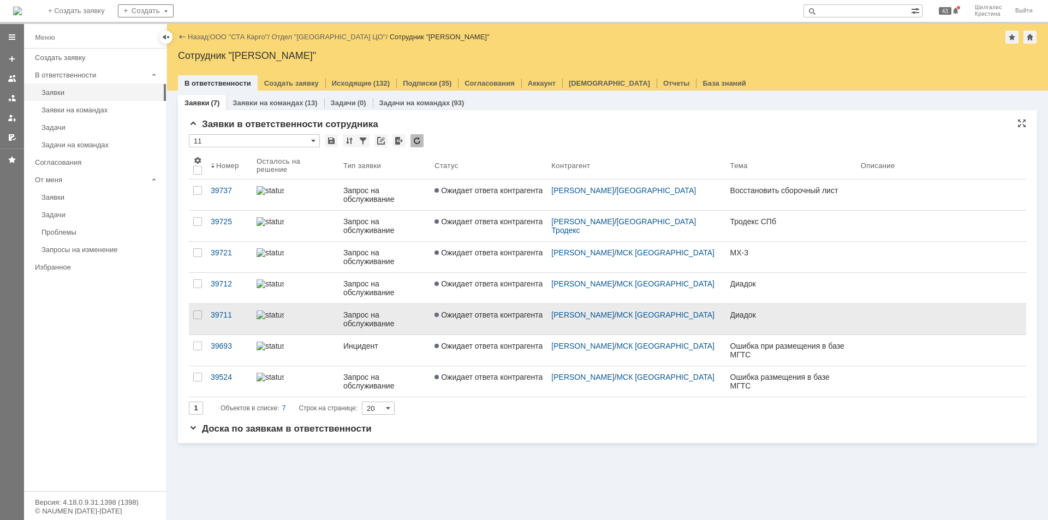
click at [475, 314] on span "Ожидает ответа контрагента" at bounding box center [488, 314] width 108 height 9
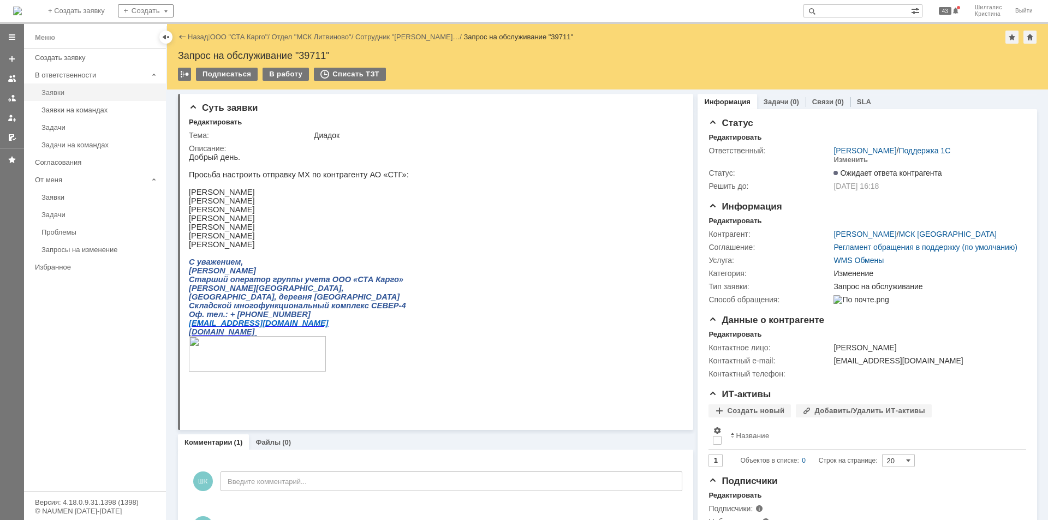
click at [63, 98] on link "Заявки" at bounding box center [100, 92] width 127 height 17
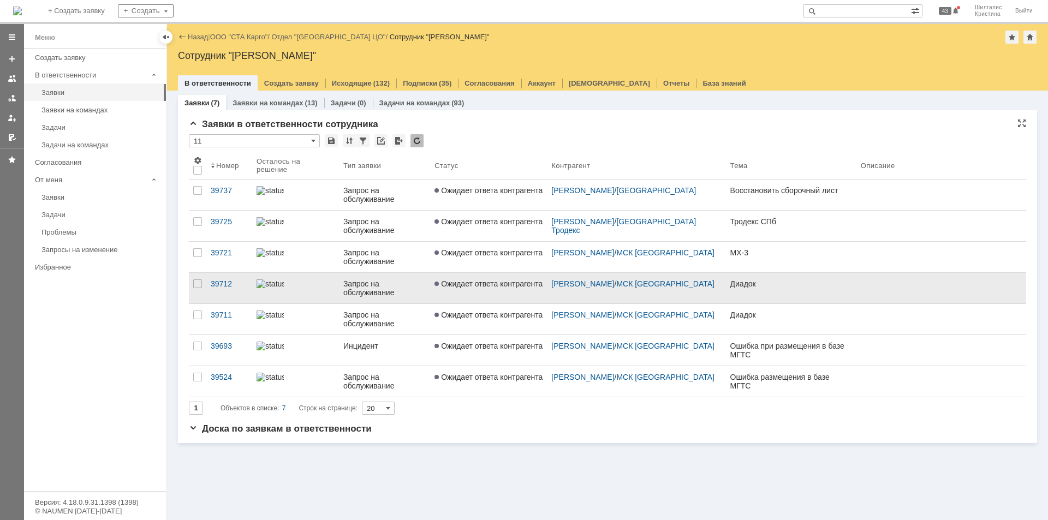
click at [419, 276] on link "Запрос на обслуживание" at bounding box center [384, 288] width 91 height 31
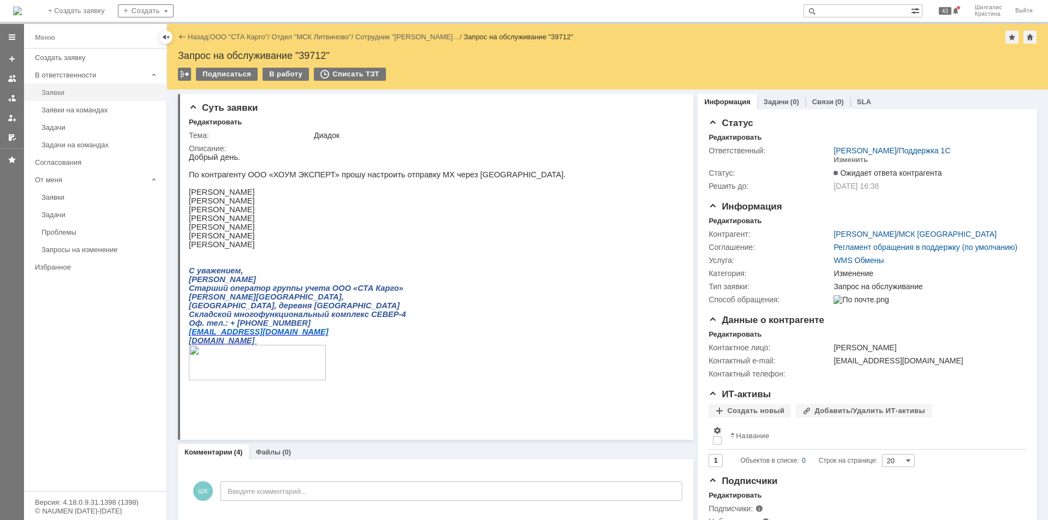
click at [84, 90] on div "Заявки" at bounding box center [100, 92] width 118 height 8
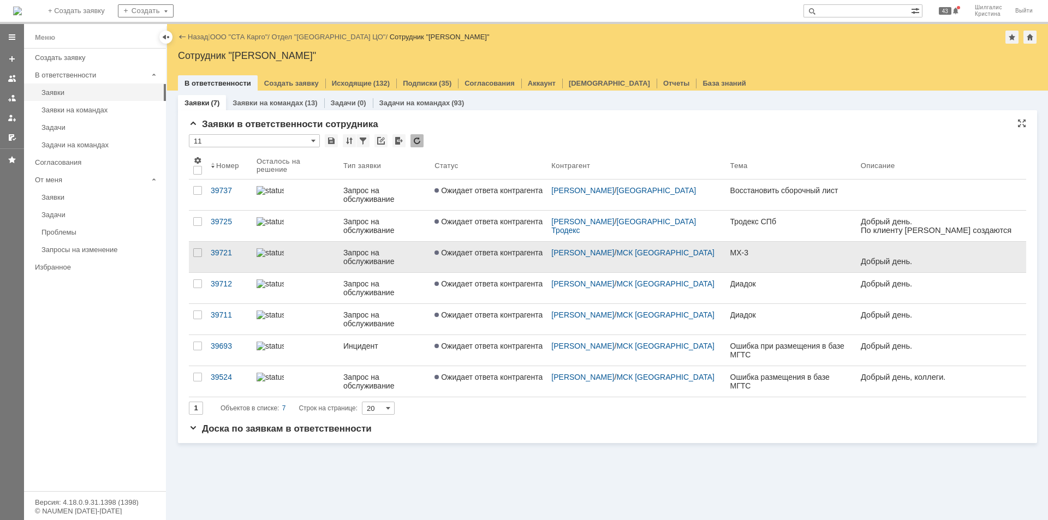
click at [484, 256] on span "Ожидает ответа контрагента" at bounding box center [488, 252] width 108 height 9
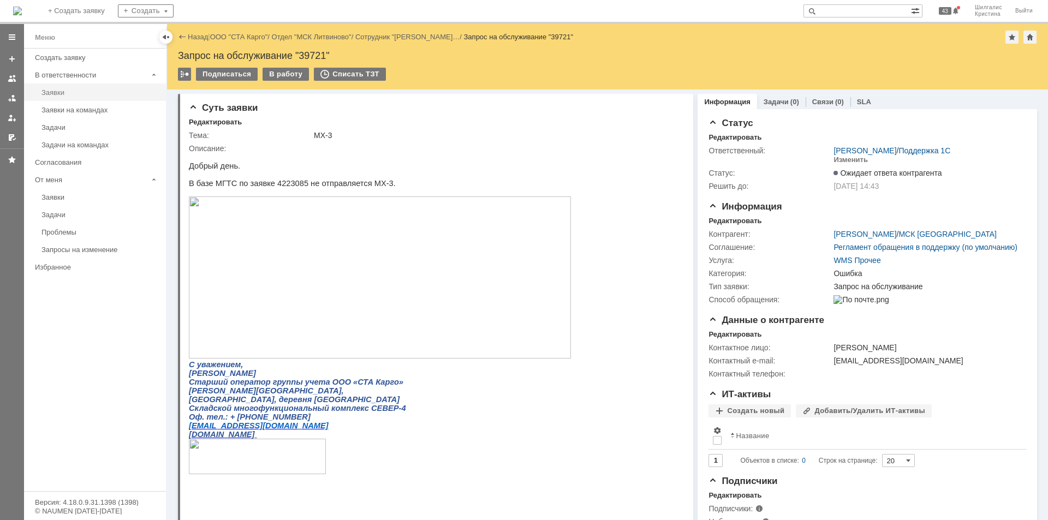
click at [72, 97] on link "Заявки" at bounding box center [100, 92] width 127 height 17
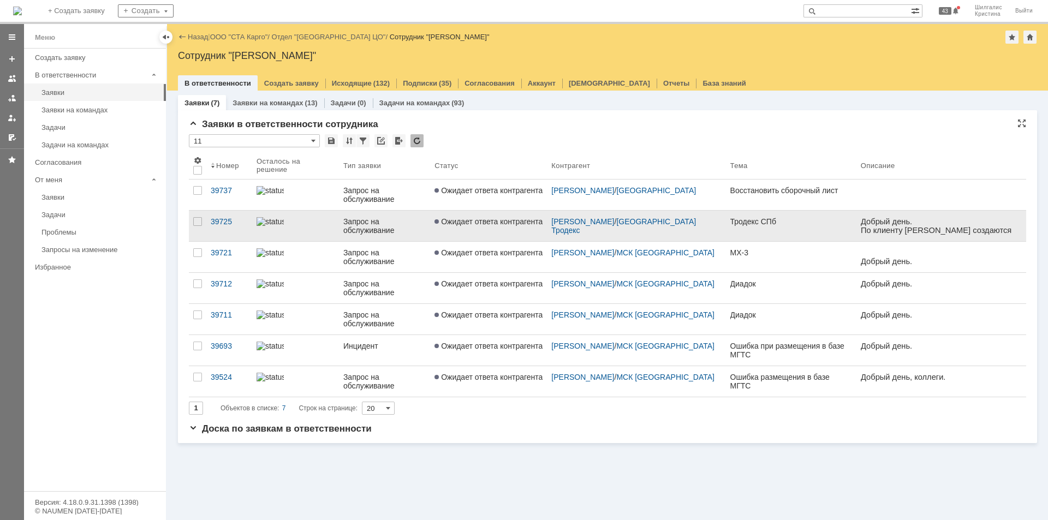
click at [486, 218] on span "Ожидает ответа контрагента" at bounding box center [488, 221] width 108 height 9
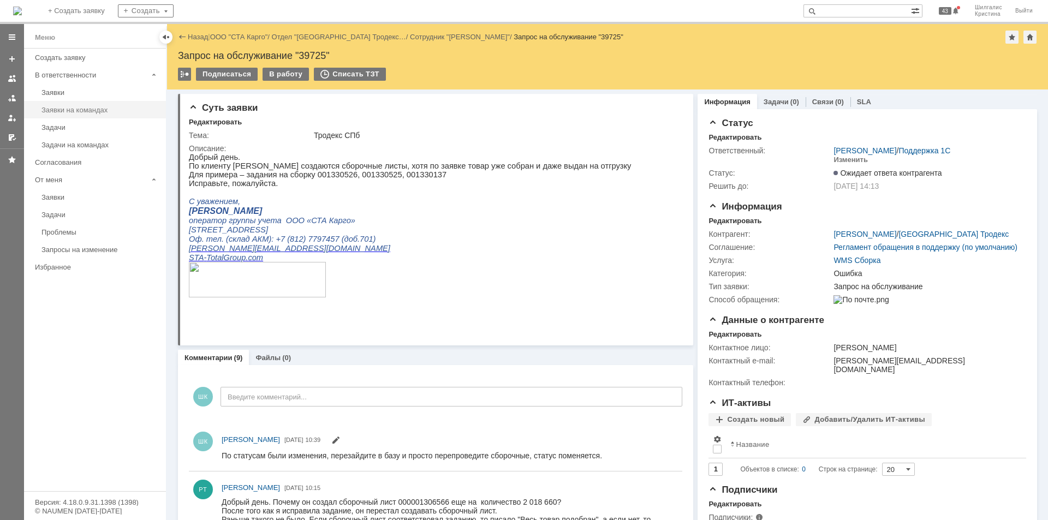
click at [76, 109] on div "Заявки на командах" at bounding box center [100, 110] width 118 height 8
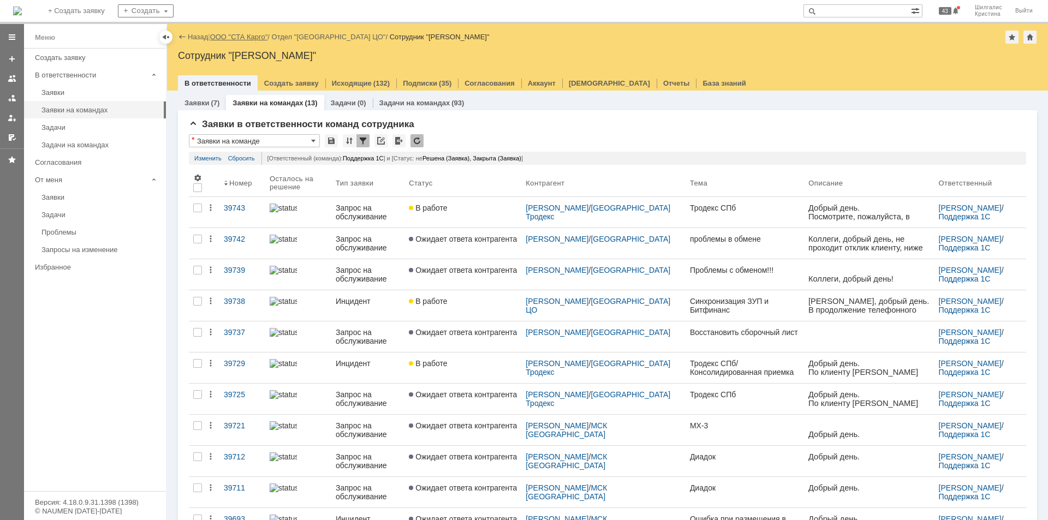
click at [250, 39] on link "ООО "СТА Карго"" at bounding box center [239, 37] width 58 height 8
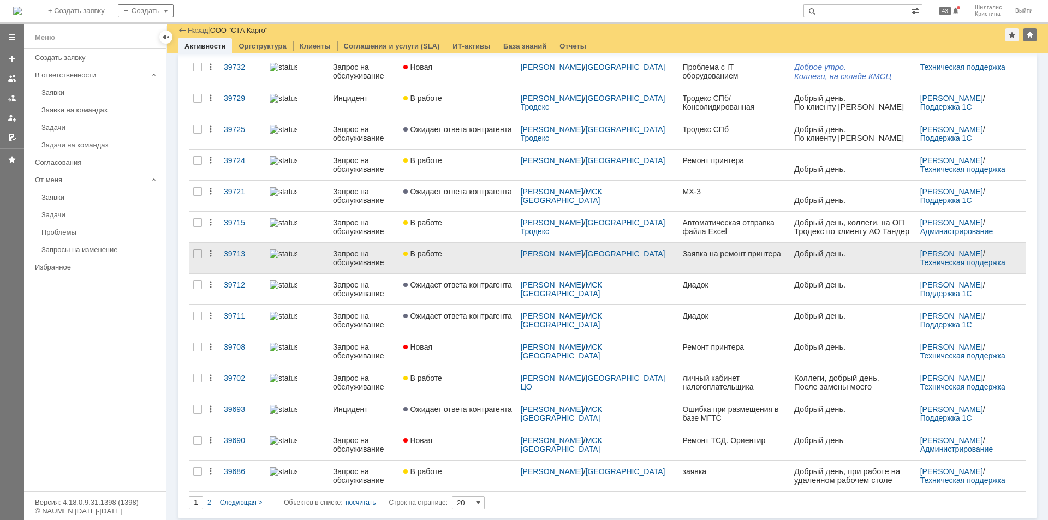
scroll to position [275, 0]
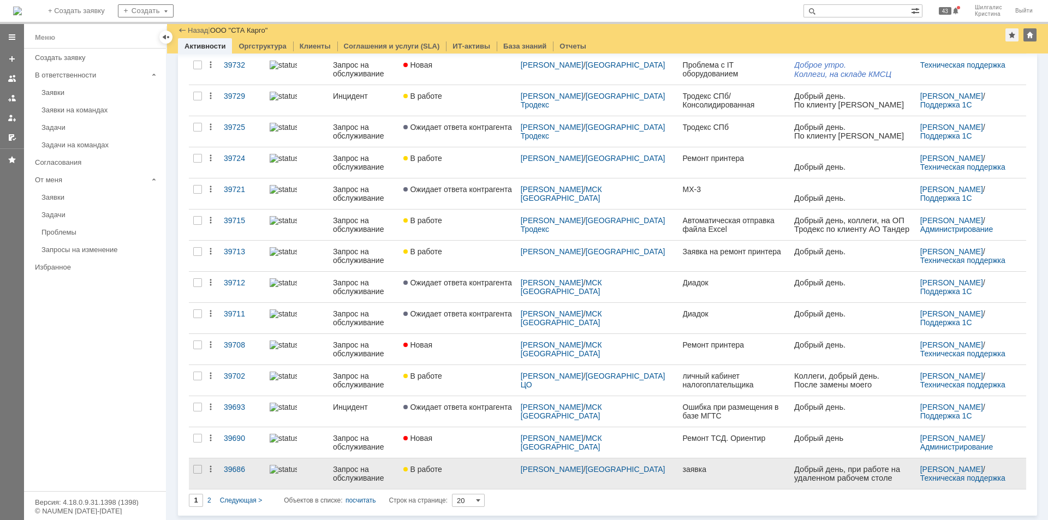
click at [464, 475] on link "В работе" at bounding box center [457, 473] width 117 height 31
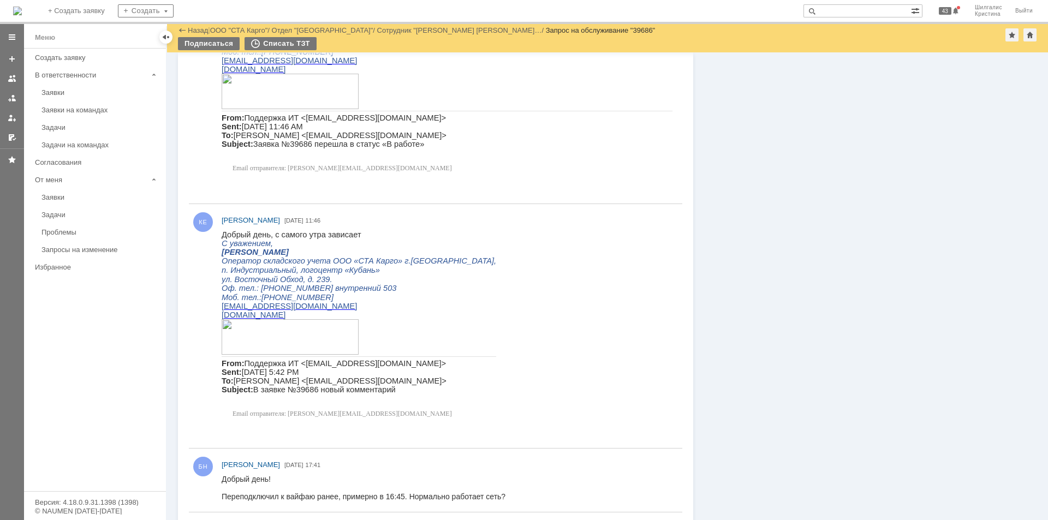
scroll to position [764, 0]
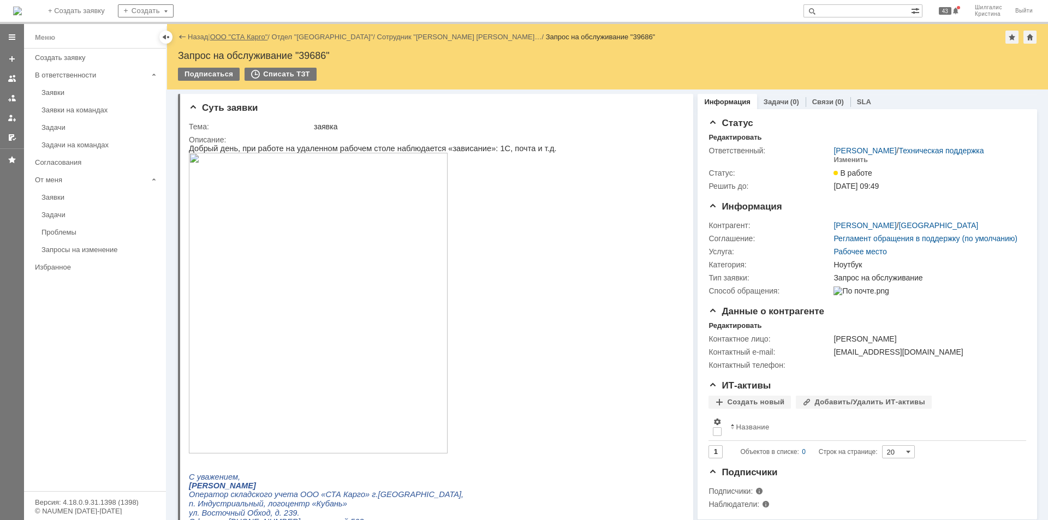
click at [232, 39] on link "ООО "СТА Карго"" at bounding box center [239, 37] width 58 height 8
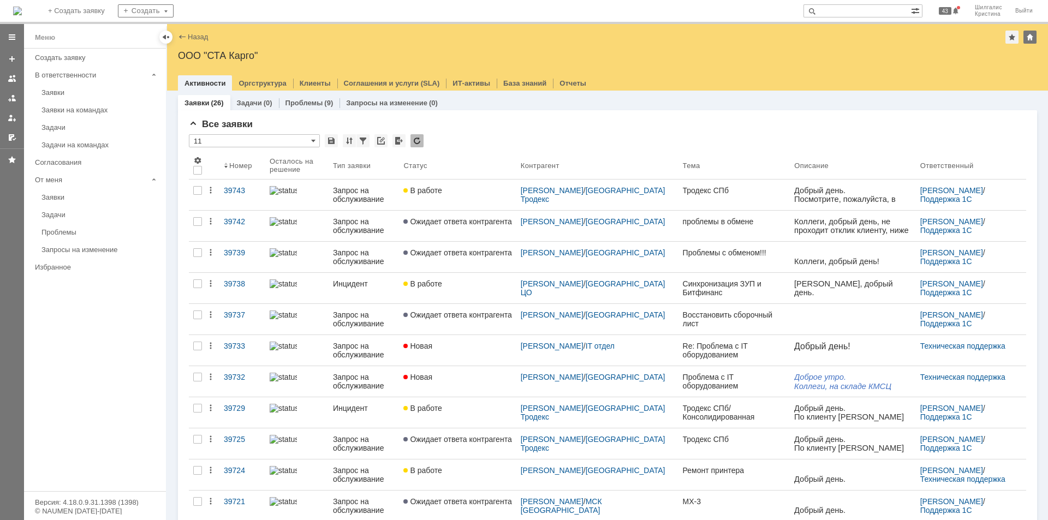
click at [84, 111] on div "Заявки на командах" at bounding box center [100, 110] width 118 height 8
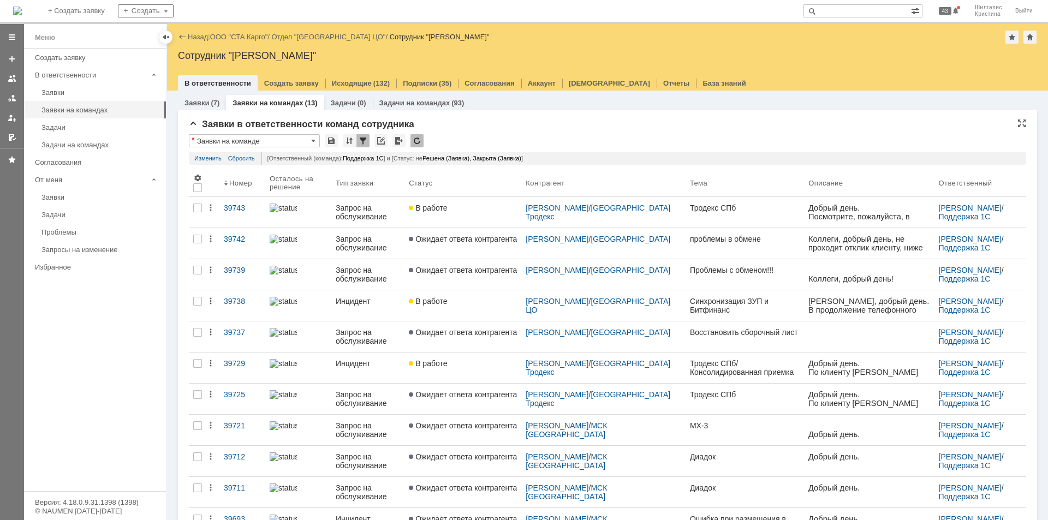
click at [513, 133] on div "Заявки в ответственности команд сотрудника * Заявки на команде Результаты поиск…" at bounding box center [607, 373] width 837 height 509
click at [247, 36] on link "ООО "СТА Карго"" at bounding box center [239, 37] width 58 height 8
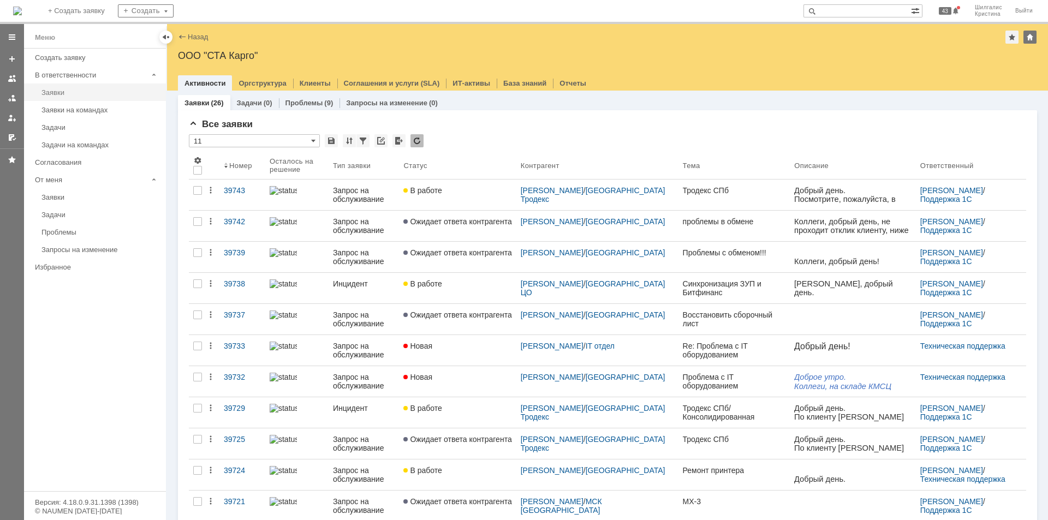
click at [68, 93] on div "Заявки" at bounding box center [100, 92] width 118 height 8
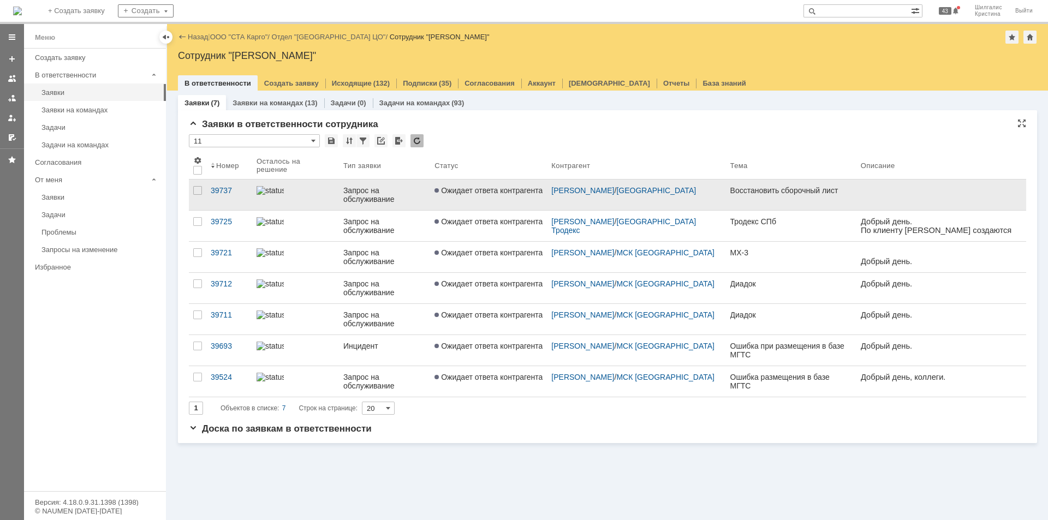
click at [505, 196] on link "Ожидает ответа контрагента" at bounding box center [488, 195] width 117 height 31
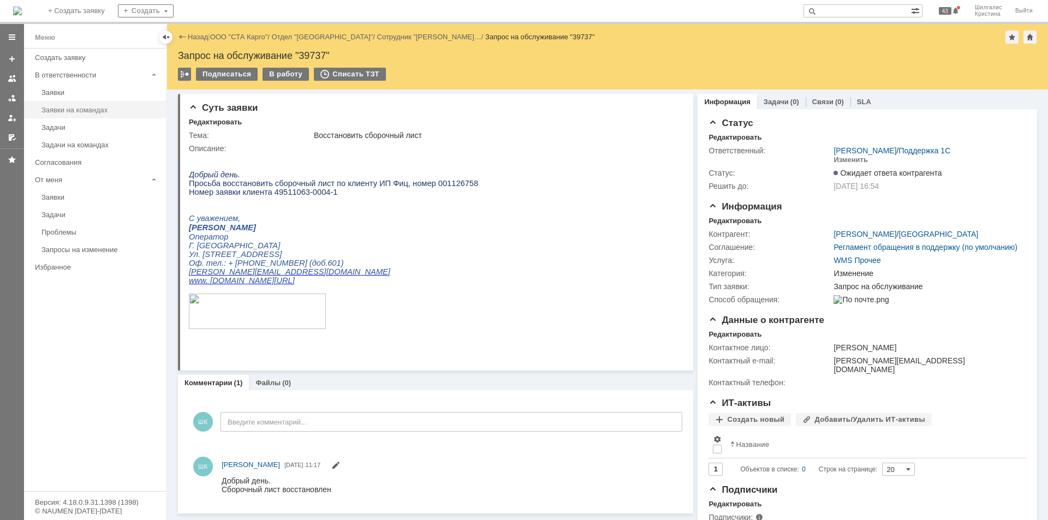
click at [71, 109] on div "Заявки на командах" at bounding box center [100, 110] width 118 height 8
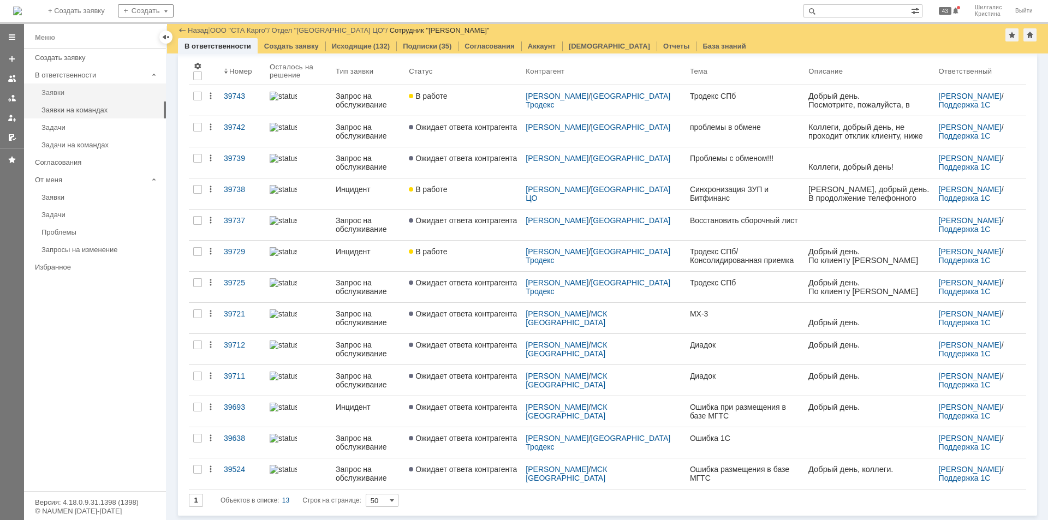
click at [76, 87] on link "Заявки" at bounding box center [100, 92] width 127 height 17
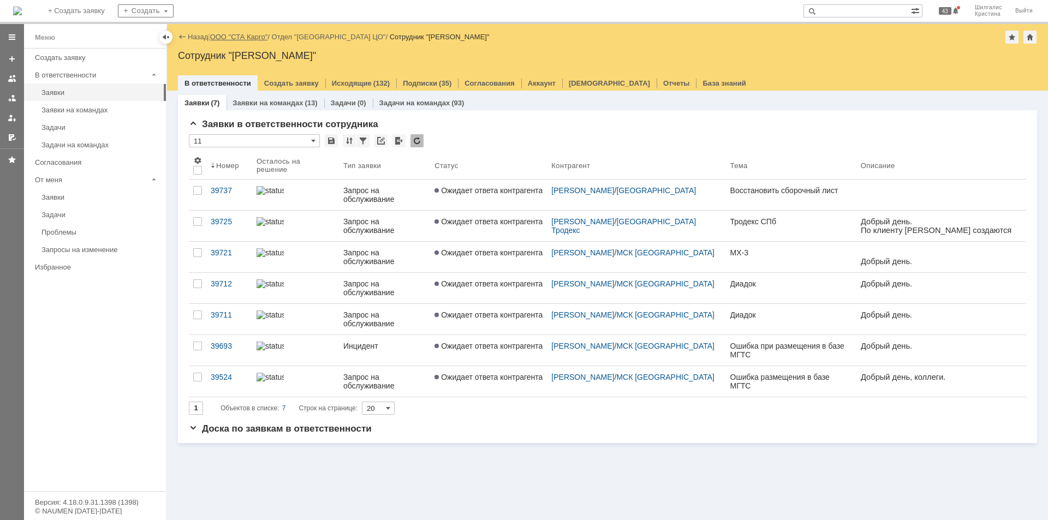
click at [235, 37] on link "ООО "СТА Карго"" at bounding box center [239, 37] width 58 height 8
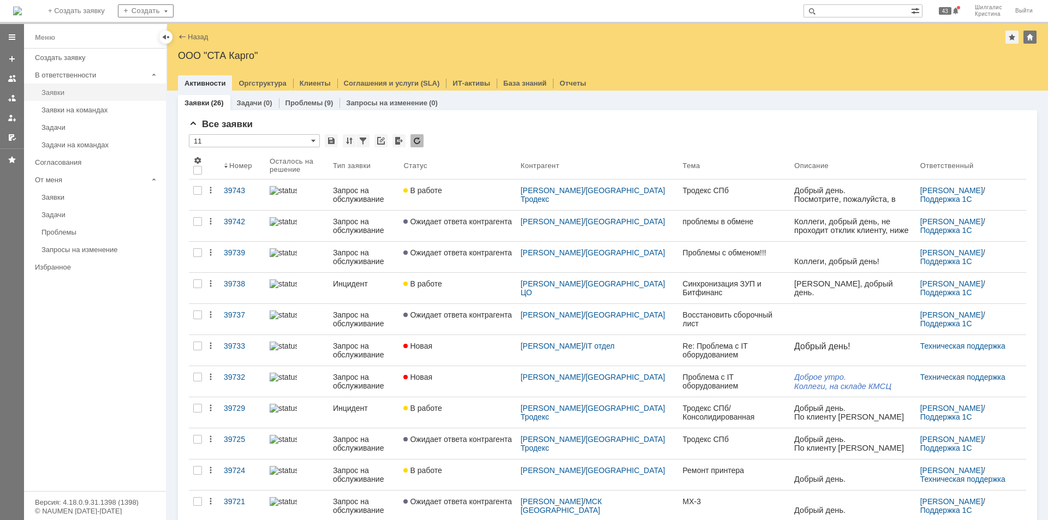
click at [88, 91] on div "Заявки" at bounding box center [100, 92] width 118 height 8
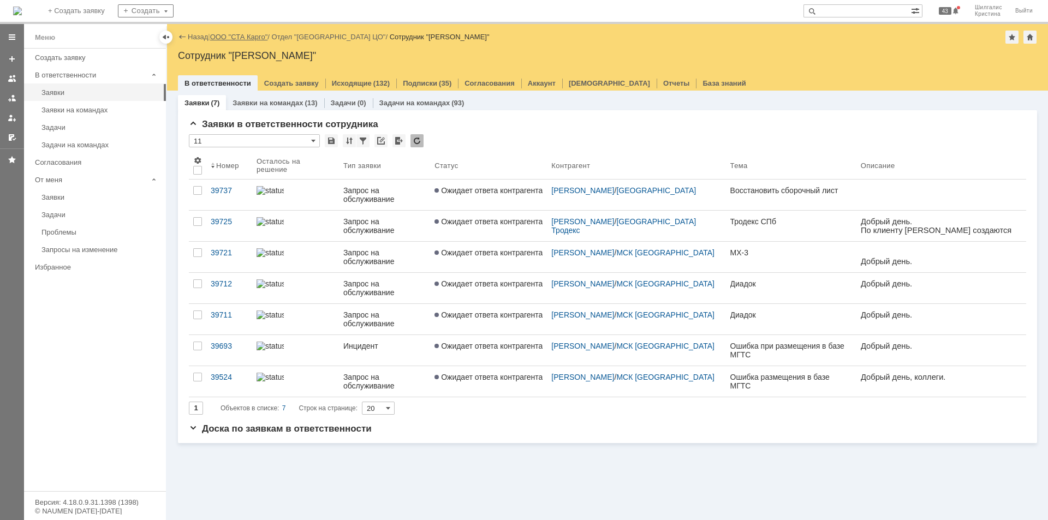
click at [253, 38] on link "ООО "СТА Карго"" at bounding box center [239, 37] width 58 height 8
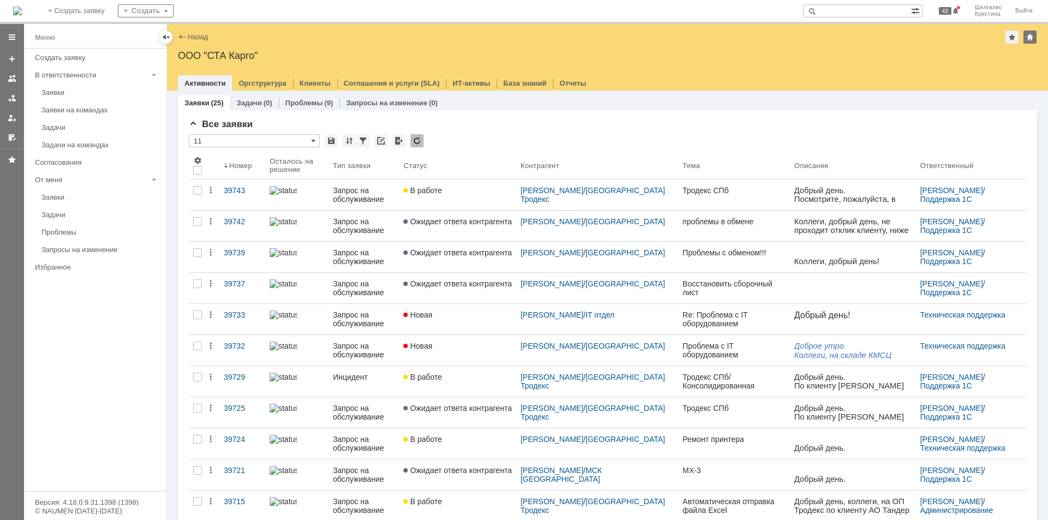
click at [488, 117] on div "Все заявки * 11 Результаты поиска: 1 2 Следующая > Объектов в списке: посчитать…" at bounding box center [607, 469] width 859 height 718
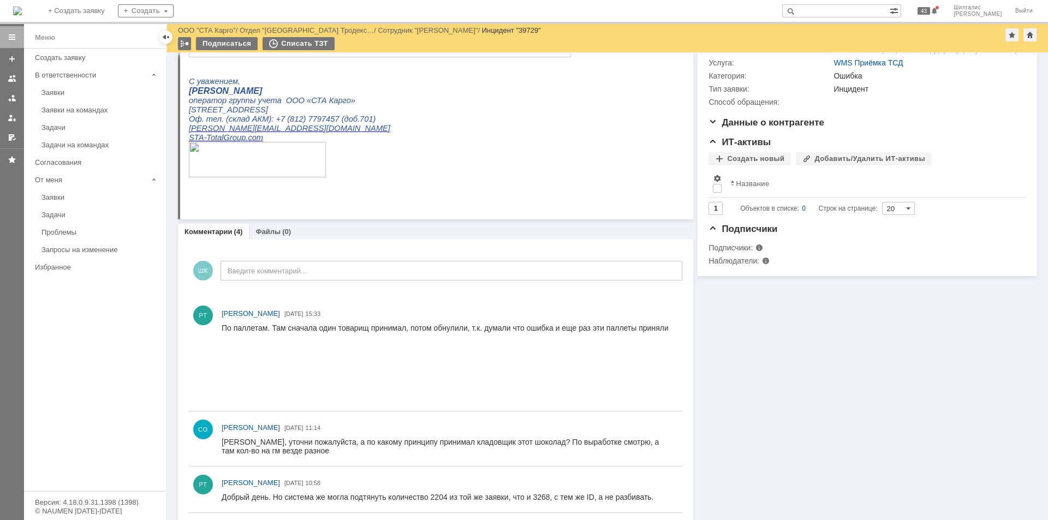
scroll to position [213, 0]
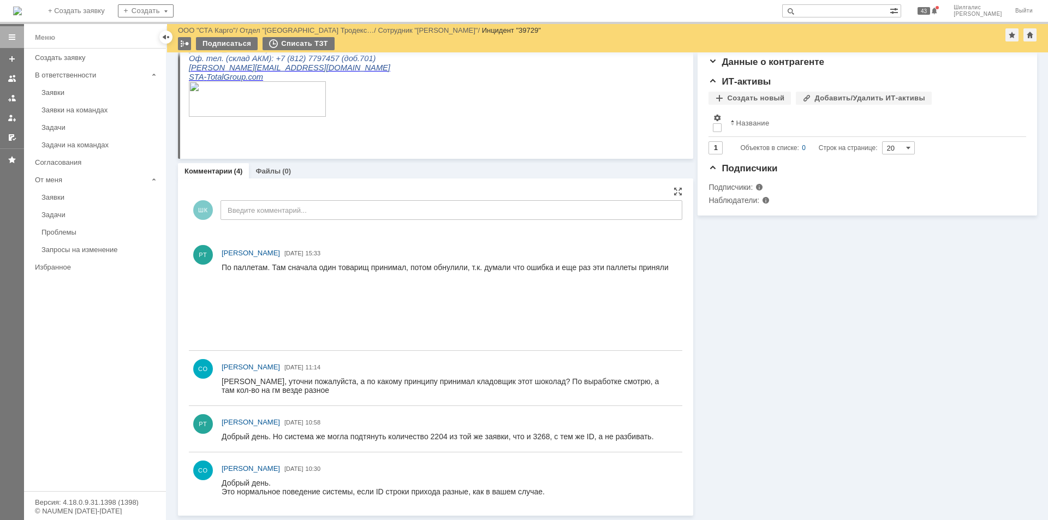
click at [223, 288] on img at bounding box center [222, 288] width 1 height 0
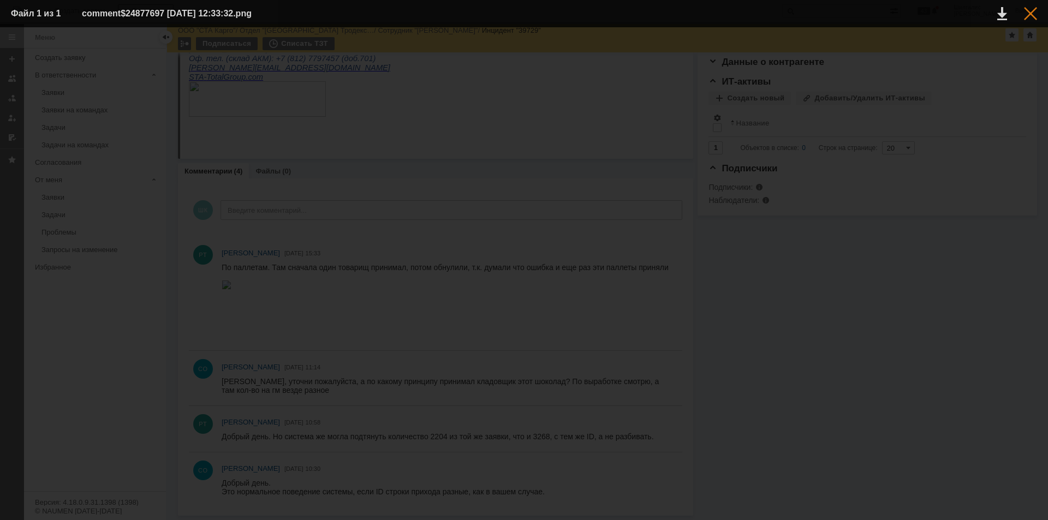
click at [1026, 13] on div at bounding box center [1030, 13] width 13 height 13
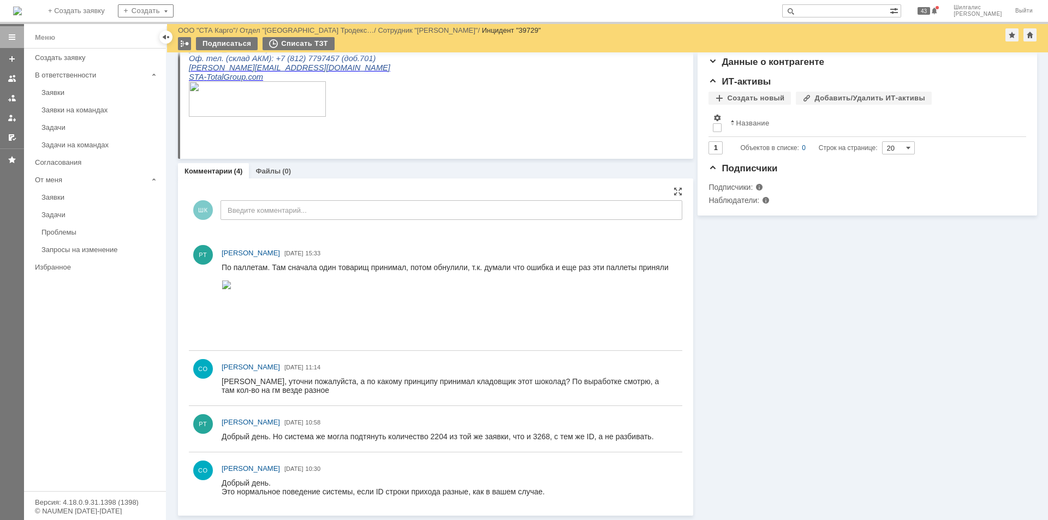
click at [231, 289] on img at bounding box center [227, 284] width 10 height 9
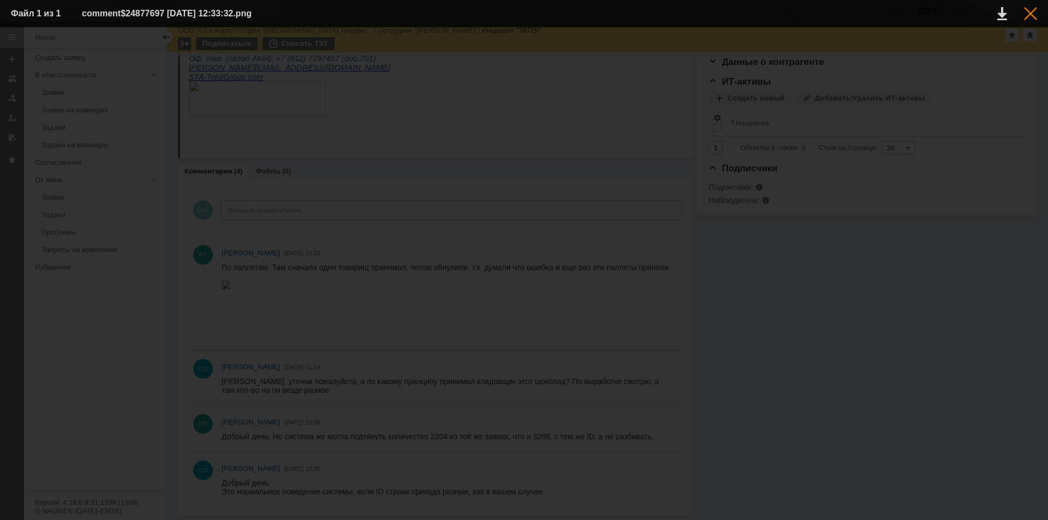
click at [1031, 9] on div at bounding box center [1030, 13] width 13 height 13
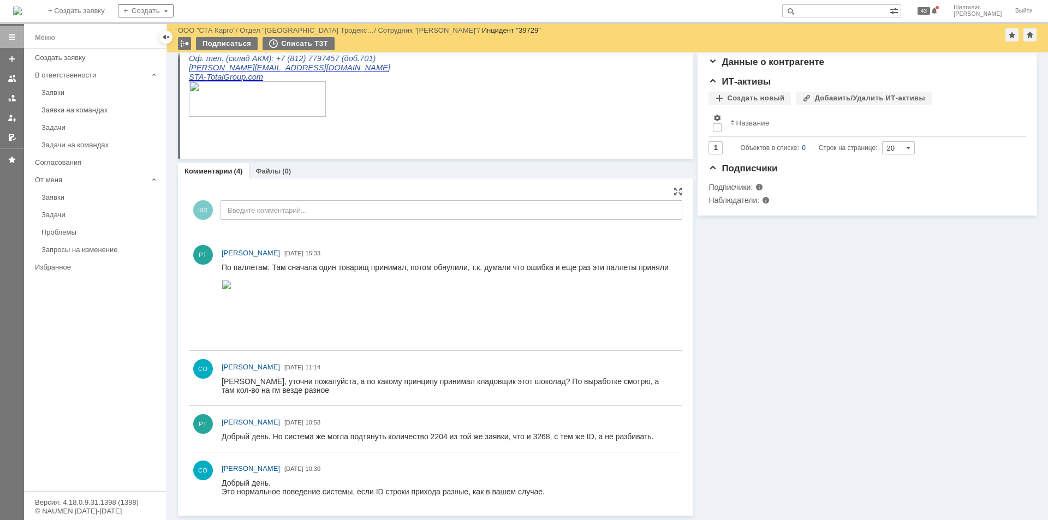
scroll to position [0, 0]
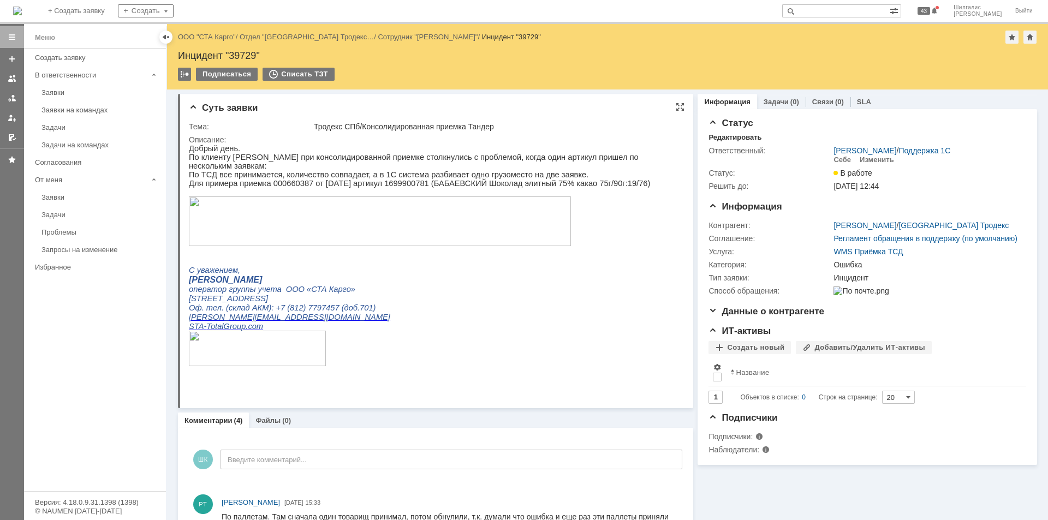
click at [464, 216] on img at bounding box center [380, 221] width 382 height 50
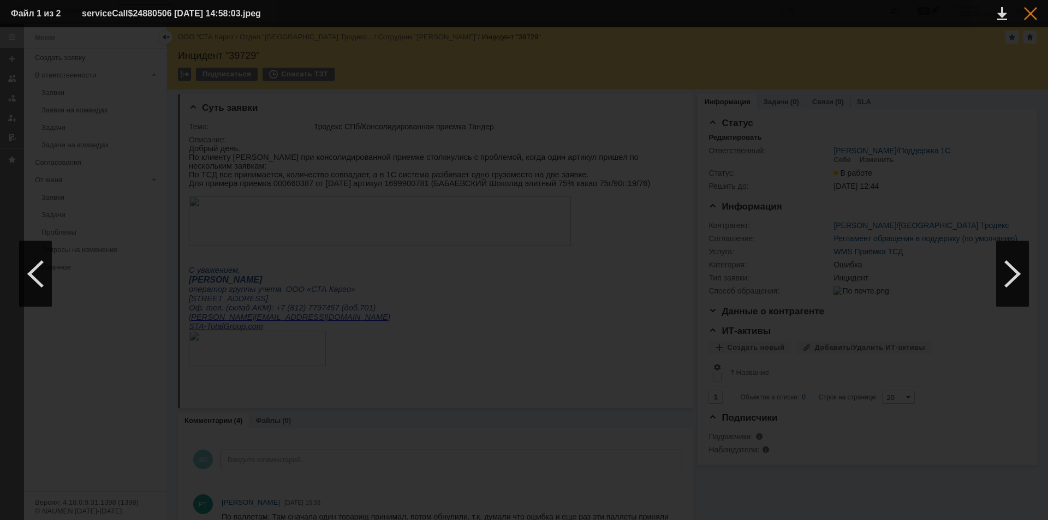
click at [1026, 14] on div at bounding box center [1030, 13] width 13 height 13
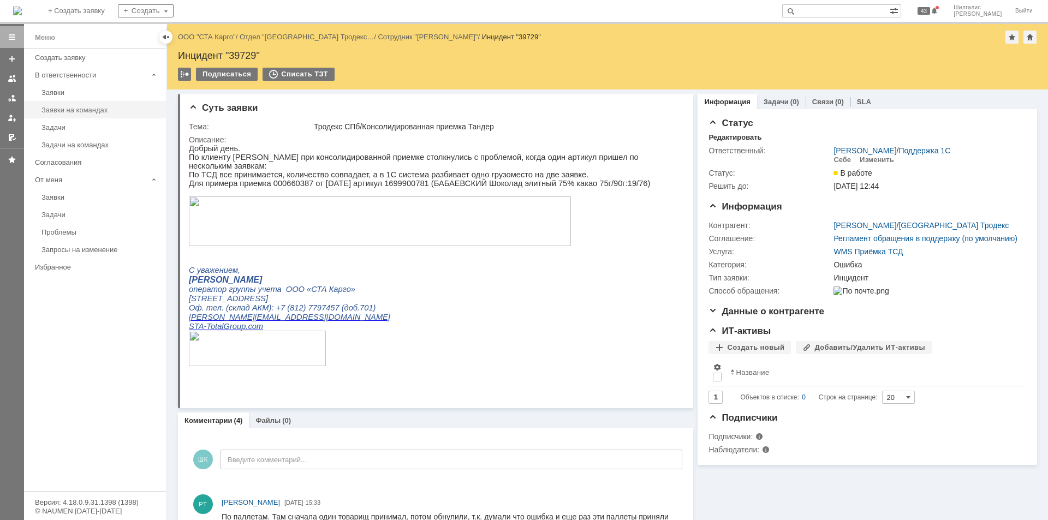
click at [101, 114] on link "Заявки на командах" at bounding box center [100, 109] width 127 height 17
